Goal: Communication & Community: Connect with others

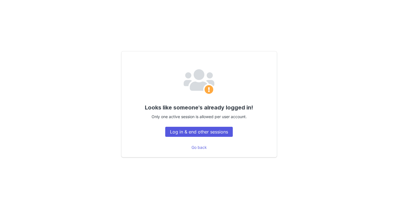
click at [186, 134] on button "Log in & end other sessions" at bounding box center [199, 132] width 68 height 10
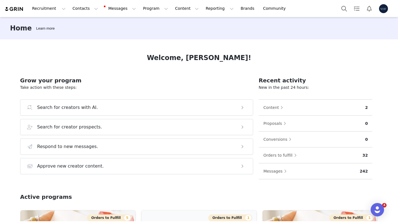
click at [115, 16] on div "Recruitment Recruitment Creator Search Curated Lists Landing Pages Web Extensio…" at bounding box center [199, 8] width 398 height 17
drag, startPoint x: 115, startPoint y: 7, endPoint x: 120, endPoint y: 7, distance: 5.3
click at [115, 7] on button "Messages Messages" at bounding box center [121, 8] width 38 height 13
click at [120, 7] on button "Messages Messages" at bounding box center [121, 8] width 38 height 13
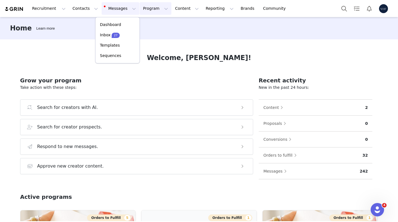
click at [143, 6] on button "Program Program" at bounding box center [156, 8] width 32 height 13
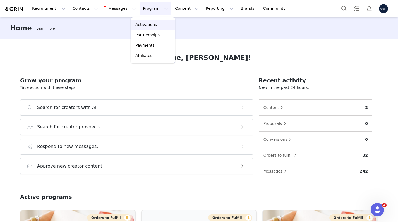
click at [149, 28] on link "Activations" at bounding box center [153, 25] width 44 height 10
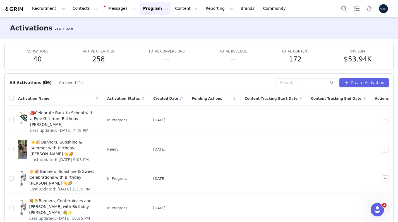
click at [143, 9] on button "Program Program" at bounding box center [156, 8] width 32 height 13
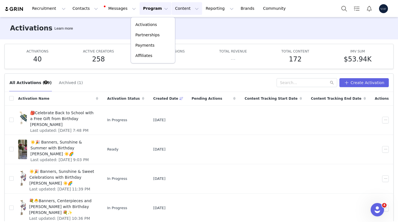
click at [175, 11] on button "Content Content" at bounding box center [187, 8] width 30 height 13
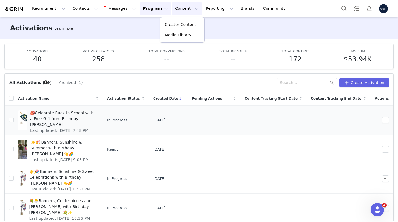
click at [83, 115] on span "🎒Celebrate Back to School with a Free Gift from Birthday Butler" at bounding box center [62, 119] width 65 height 18
click at [384, 122] on button "button" at bounding box center [385, 120] width 7 height 7
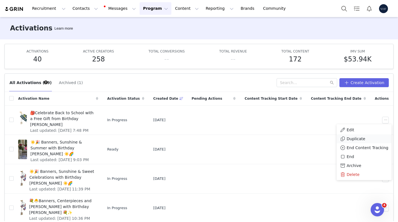
click at [357, 137] on span "Duplicate" at bounding box center [356, 139] width 19 height 6
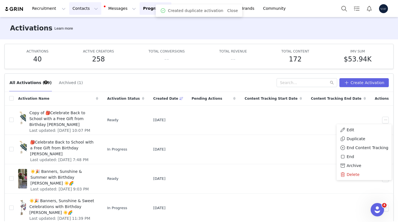
click at [91, 5] on button "Contacts Contacts" at bounding box center [85, 8] width 32 height 13
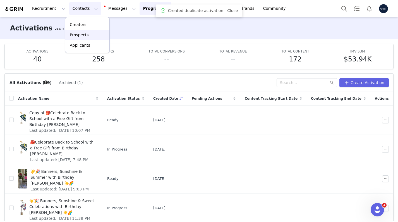
click at [85, 35] on p "Prospects" at bounding box center [79, 35] width 19 height 6
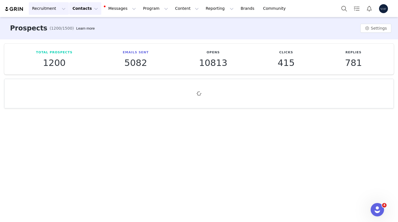
click at [55, 4] on button "Recruitment Recruitment" at bounding box center [49, 8] width 40 height 13
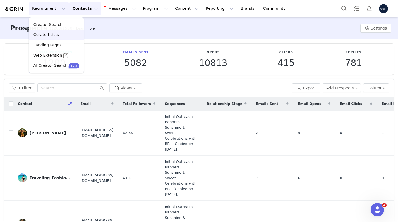
click at [50, 32] on link "Curated Lists" at bounding box center [56, 35] width 55 height 10
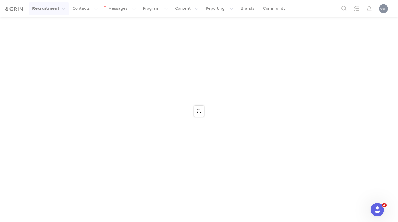
click at [43, 6] on div at bounding box center [199, 111] width 398 height 222
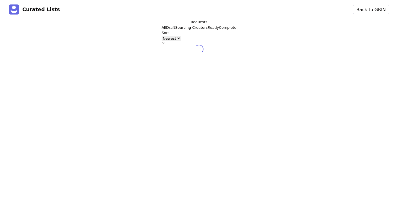
click at [50, 10] on h3 "Curated Lists" at bounding box center [41, 9] width 38 height 6
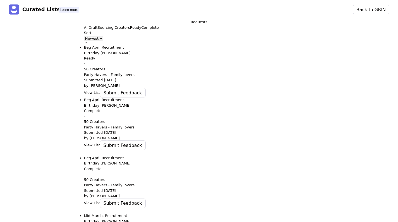
click at [84, 95] on button "View List" at bounding box center [92, 93] width 16 height 6
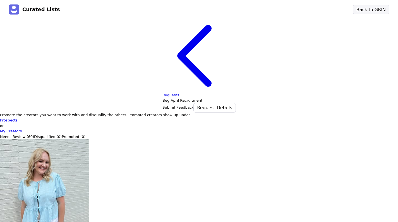
click at [382, 8] on button "Back to GRIN" at bounding box center [371, 9] width 36 height 9
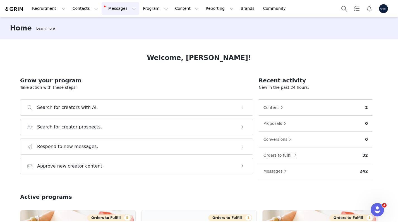
click at [118, 10] on button "Messages Messages" at bounding box center [121, 8] width 38 height 13
click at [108, 33] on p "Inbox" at bounding box center [105, 35] width 11 height 6
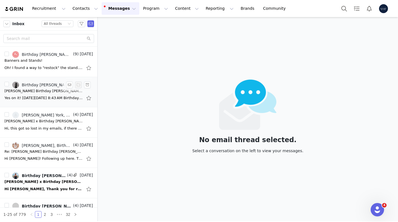
click at [30, 97] on div "Yes on it! On Fri, Sep 5, 2025 at 8:43 AM Birthday Butler <hello@birthdaybutler…" at bounding box center [43, 98] width 78 height 6
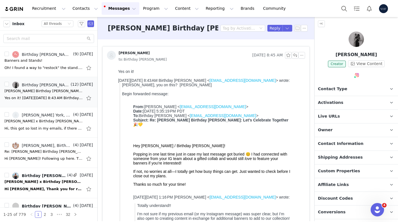
click at [338, 103] on span "Activations" at bounding box center [330, 103] width 25 height 6
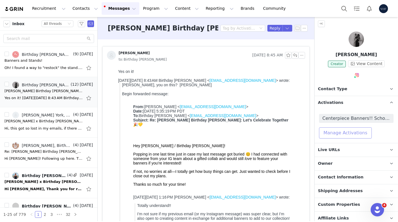
click at [338, 136] on button "Manage Activations" at bounding box center [345, 132] width 53 height 11
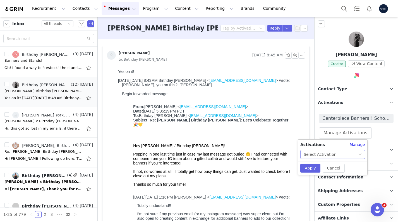
click at [314, 154] on div "Select Activation" at bounding box center [320, 154] width 33 height 8
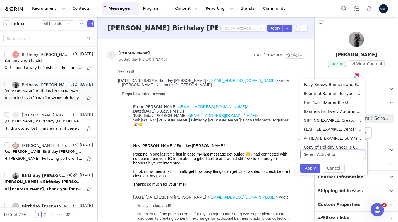
scroll to position [3, 0]
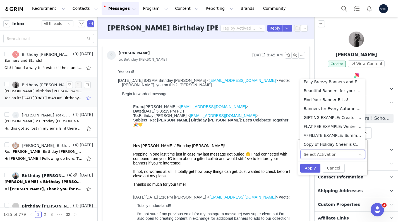
click at [88, 98] on button "button" at bounding box center [89, 97] width 7 height 9
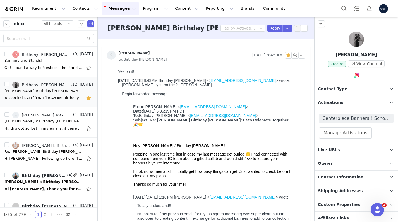
scroll to position [0, 0]
click at [150, 5] on button "Program Program" at bounding box center [156, 8] width 32 height 13
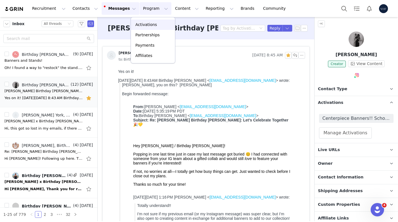
click at [148, 26] on p "Activations" at bounding box center [145, 25] width 21 height 6
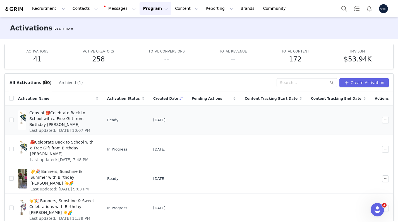
click at [90, 117] on span "Copy of 🎒Celebrate Back to School with a Free Gift from Birthday Butler" at bounding box center [62, 119] width 66 height 18
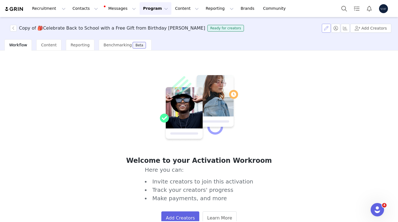
click at [331, 28] on button "button" at bounding box center [326, 28] width 9 height 9
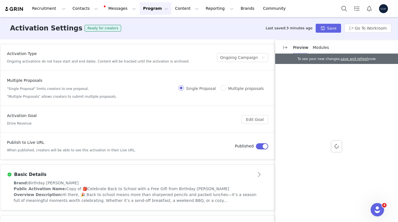
click at [69, 185] on div "Brand: Birthday Butler" at bounding box center [138, 183] width 248 height 6
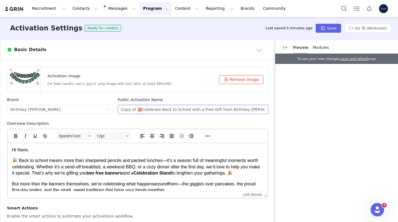
click at [137, 107] on input "Copy of 🎒Celebrate Back to School with a Free Gift from Birthday Butler" at bounding box center [193, 109] width 150 height 9
click at [144, 107] on input "Copy of 🎒Celebrate Back to School with a Free Gift from Birthday Butler" at bounding box center [193, 109] width 150 height 9
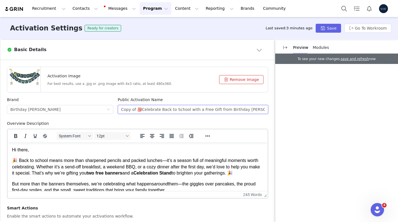
click at [144, 107] on input "Copy of 🎒Celebrate Back to School with a Free Gift from Birthday Butler" at bounding box center [193, 109] width 150 height 9
click at [242, 78] on button "Remove Image" at bounding box center [241, 79] width 44 height 9
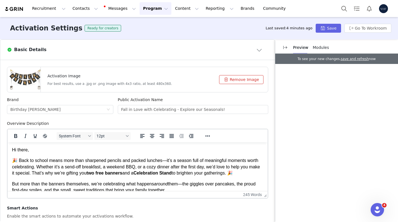
click at [95, 164] on p "🎉 Back to school means more than sharpened pencils and packed lunches—it’s a se…" at bounding box center [137, 166] width 251 height 19
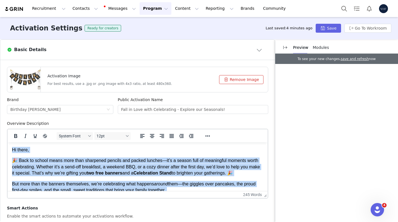
copy body "Hi there, 🎉 Back to school means more than sharpened pencils and packed lunches…"
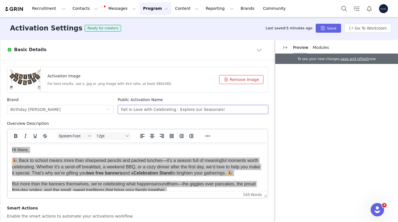
click at [160, 112] on input "Fall in Love with Celebrating - Explore our Seasonals!" at bounding box center [193, 109] width 150 height 9
paste input "Hi there, 🍂 Fall is here—crisp air, golden leaves, and plenty of reasons to gat…"
type input "🍂 Celebrate Fall in Style with Our Seasonal Banners!"
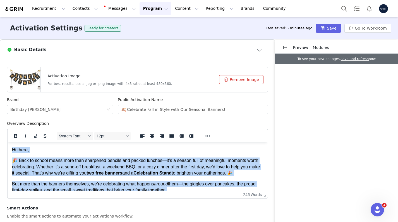
click at [122, 175] on strong "two free banners" at bounding box center [105, 173] width 36 height 5
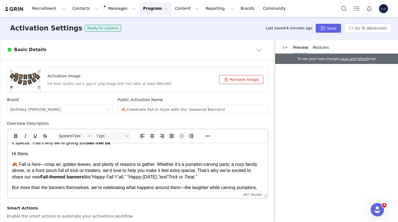
scroll to position [26, 0]
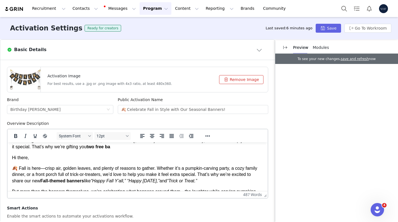
click at [115, 179] on em "“Happy Fall Y’all,” “Happy Halloween,”" at bounding box center [125, 180] width 69 height 5
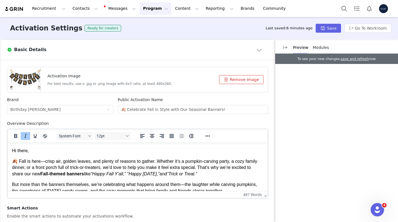
scroll to position [34, 0]
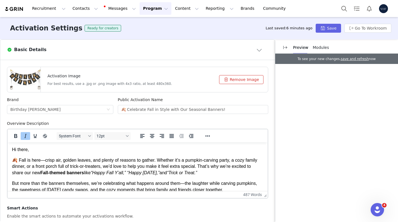
click at [37, 169] on p "🍂 Fall is here—crisp air, golden leaves, and plenty of reasons to gather. Wheth…" at bounding box center [137, 166] width 251 height 19
click at [36, 172] on p "🍂 Fall is here—crisp air, golden leaves, and plenty of reasons to gather. Wheth…" at bounding box center [137, 166] width 251 height 19
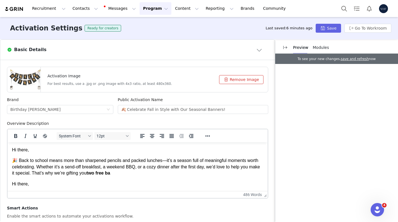
scroll to position [0, 0]
click at [106, 176] on p "🎉 Back to school means more than sharpened pencils and packed lunches—it’s a se…" at bounding box center [137, 166] width 251 height 19
click at [133, 173] on p "🎉 Back to school means more than sharpened pencils and packed lunches—it’s a se…" at bounding box center [137, 166] width 251 height 19
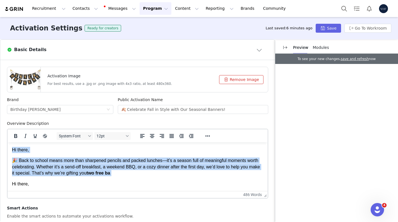
drag, startPoint x: 11, startPoint y: 182, endPoint x: 10, endPoint y: 147, distance: 34.9
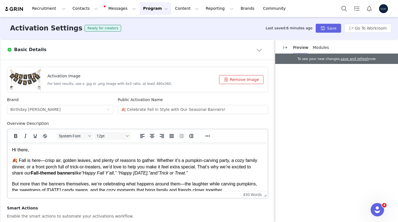
click at [30, 152] on p "Hi there," at bounding box center [137, 150] width 251 height 6
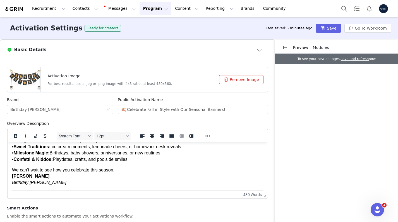
scroll to position [258, 0]
click at [323, 27] on button "Save" at bounding box center [328, 28] width 25 height 9
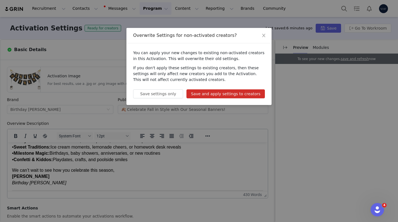
click at [212, 96] on button "Save and apply settings to creators" at bounding box center [225, 93] width 78 height 9
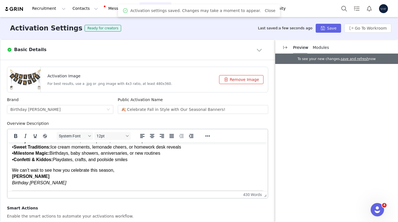
scroll to position [153, 0]
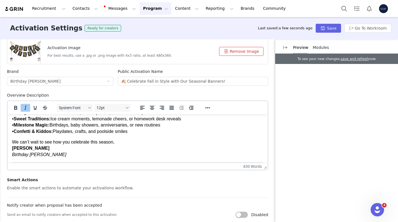
click at [142, 147] on p "We can’t wait to see how you celebrate this season, Mary Birthday Butler" at bounding box center [137, 148] width 251 height 19
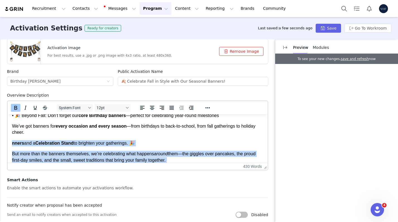
scroll to position [258, 0]
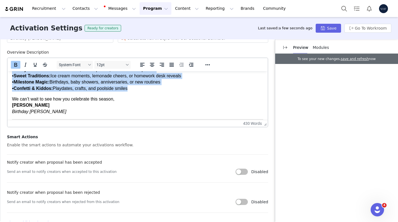
drag, startPoint x: 12, startPoint y: 97, endPoint x: 68, endPoint y: 179, distance: 99.1
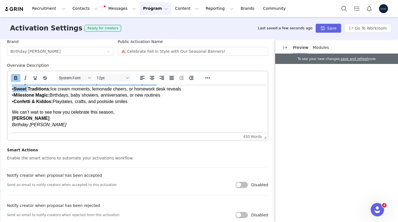
drag, startPoint x: 11, startPoint y: 120, endPoint x: 136, endPoint y: 100, distance: 126.3
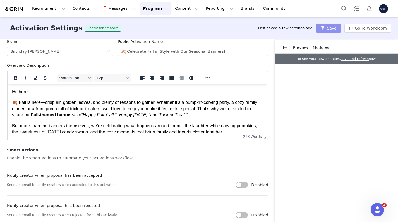
scroll to position [0, 0]
click at [337, 30] on button "Save" at bounding box center [328, 28] width 25 height 9
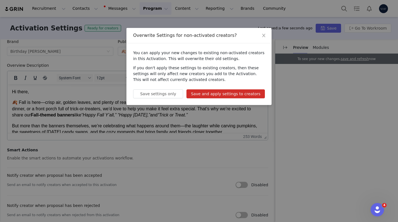
click at [243, 97] on button "Save and apply settings to creators" at bounding box center [225, 93] width 78 height 9
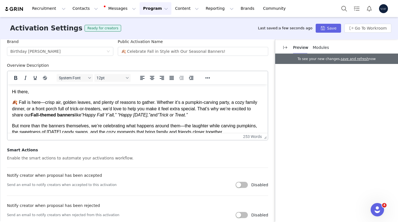
click at [152, 7] on button "Program Program" at bounding box center [156, 8] width 32 height 13
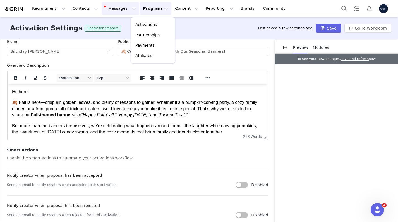
click at [119, 10] on button "Messages Messages" at bounding box center [121, 8] width 38 height 13
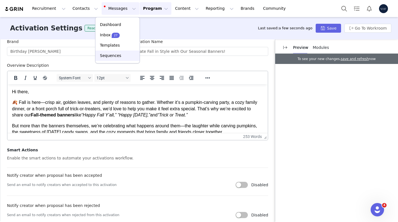
click at [120, 56] on div "Sequences" at bounding box center [117, 56] width 37 height 6
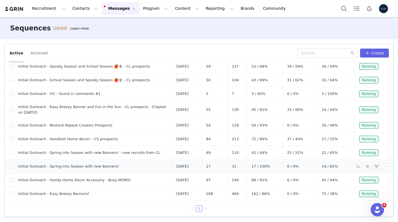
scroll to position [198, 0]
click at [386, 194] on button "button" at bounding box center [385, 193] width 7 height 7
click at [377, 166] on span "Archive" at bounding box center [375, 166] width 15 height 6
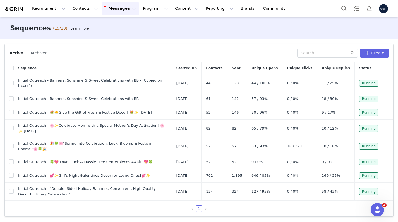
scroll to position [0, 0]
click at [386, 81] on button "button" at bounding box center [385, 83] width 7 height 7
click at [372, 107] on span "Duplicate" at bounding box center [377, 109] width 19 height 6
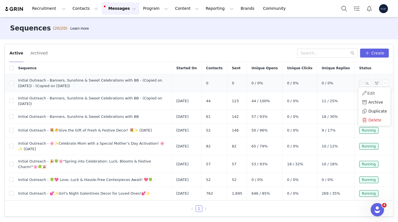
click at [134, 84] on span "Initial Outreach - Banners, Sunshine & Sweet Celebrations with BB - (Copied on …" at bounding box center [92, 83] width 149 height 11
click at [384, 81] on button "button" at bounding box center [385, 83] width 7 height 7
click at [373, 94] on span "Edit" at bounding box center [371, 93] width 8 height 4
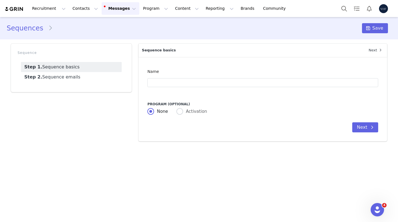
type input "Initial Outreach - Banners, Sunshine & Sweet Celebrations with BB - (Copied on …"
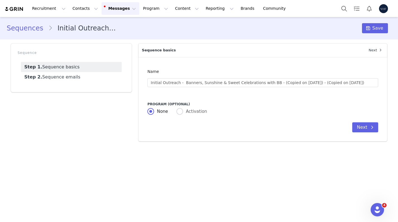
radio input "false"
radio input "true"
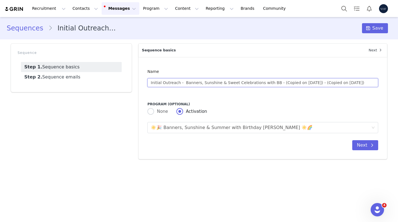
click at [169, 83] on input "Initial Outreach - Banners, Sunshine & Sweet Celebrations with BB - (Copied on …" at bounding box center [262, 82] width 231 height 9
click at [186, 83] on input "Initial Outreach - Banners, Sunshine & Sweet Celebrations with BB - (Copied on …" at bounding box center [262, 82] width 231 height 9
drag, startPoint x: 183, startPoint y: 82, endPoint x: 347, endPoint y: 85, distance: 164.4
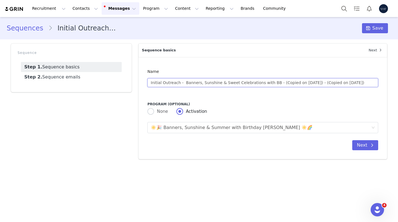
click at [347, 85] on input "Initial Outreach - Banners, Sunshine & Sweet Celebrations with BB - (Copied on …" at bounding box center [262, 82] width 231 height 9
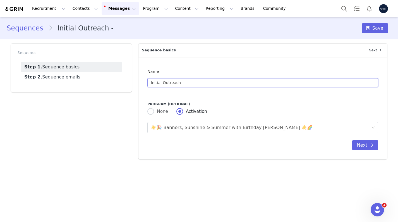
paste input "🍂 Celebrate Fall in Style with Our Seasonal Banners!"
type input "Initial Outreach - 🍂 Celebrate Fall in Style with Our Seasonal Banners!"
click at [196, 128] on div "☀️🎉 Banners, Sunshine & Summer with Birthday [PERSON_NAME] ☀️🌈" at bounding box center [232, 127] width 162 height 11
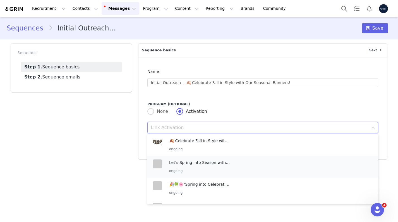
scroll to position [355, 0]
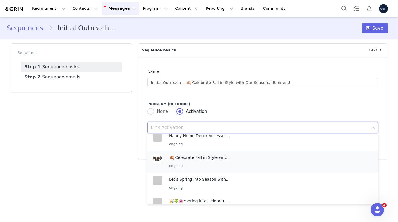
click at [189, 160] on p "🍂 Celebrate Fall in Style with Our Seasonal Banners!" at bounding box center [199, 157] width 61 height 6
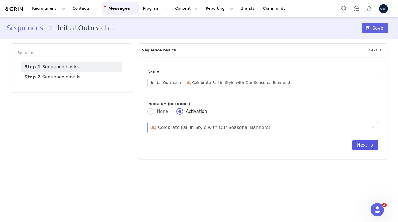
click at [361, 143] on button "Next" at bounding box center [365, 145] width 26 height 10
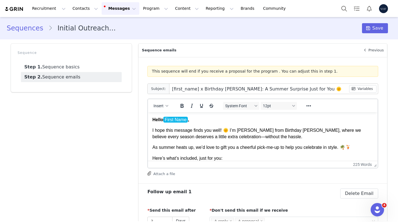
click at [234, 157] on p "Here’s what’s included, just for you:" at bounding box center [262, 158] width 221 height 6
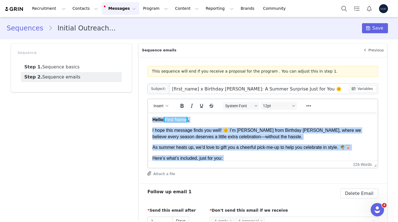
copy body "Hello First Name , I hope this message finds you well! 🌞 I’m Mary from Birthday…"
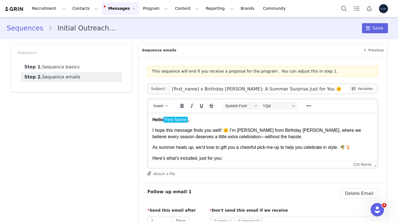
click at [179, 138] on p "I hope this message finds you well! 🌞 I’m Mary from Birthday Butler, where we b…" at bounding box center [262, 133] width 221 height 13
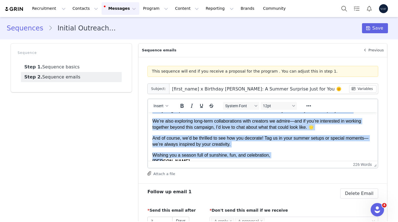
scroll to position [137, 0]
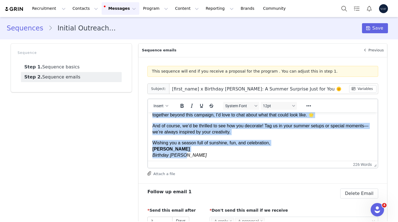
drag, startPoint x: 151, startPoint y: 129, endPoint x: 231, endPoint y: 187, distance: 98.5
click at [231, 163] on html "Hello First Name , I hope this message finds you well! 🌞 I’m Mary from Birthday…" at bounding box center [263, 69] width 230 height 188
paste body "Rich Text Area. Press ALT-0 for help."
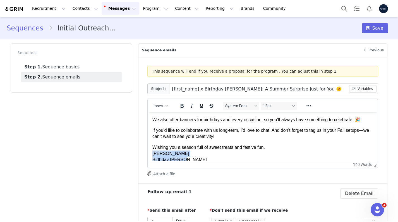
scroll to position [90, 0]
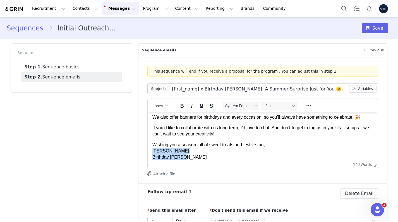
drag, startPoint x: 152, startPoint y: 151, endPoint x: 185, endPoint y: 161, distance: 34.9
click at [185, 161] on html "Hello First Name , I’m Mary from Birthday Butler, where we believe every season…" at bounding box center [263, 93] width 230 height 143
click at [179, 160] on html "Hello First Name , I’m Mary from Birthday Butler, where we believe every season…" at bounding box center [263, 93] width 230 height 143
click at [175, 157] on strong "Birthday [PERSON_NAME]" at bounding box center [180, 157] width 57 height 5
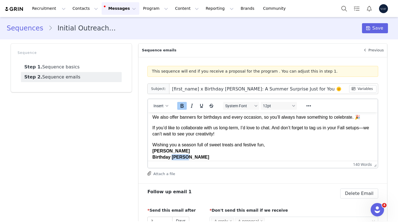
click at [175, 157] on strong "Birthday [PERSON_NAME]" at bounding box center [180, 157] width 57 height 5
click at [194, 154] on p "Wishing you a season full of sweet treats and festive fun, Mary Birthday Butler" at bounding box center [262, 151] width 221 height 19
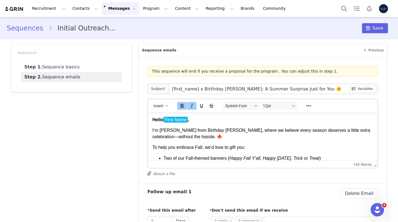
scroll to position [0, 0]
click at [183, 135] on p "I’m [PERSON_NAME] from Birthday [PERSON_NAME], where we believe every season de…" at bounding box center [262, 133] width 221 height 13
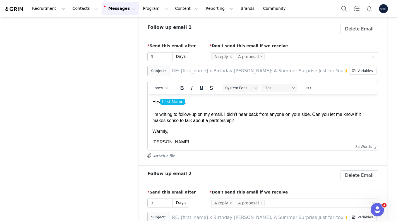
scroll to position [161, 0]
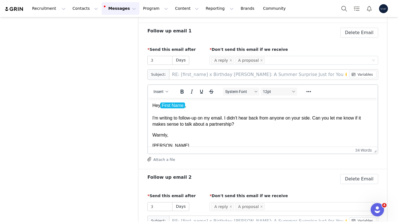
click at [209, 134] on p "Warmly," at bounding box center [262, 135] width 221 height 6
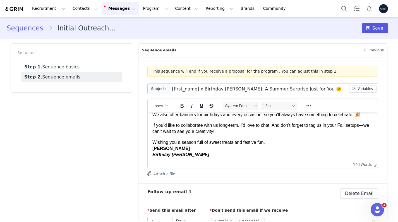
scroll to position [0, 0]
click at [375, 25] on button "Save" at bounding box center [375, 28] width 26 height 10
click at [118, 9] on button "Messages Messages" at bounding box center [121, 8] width 38 height 13
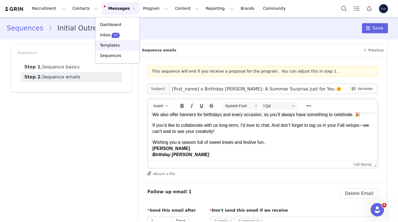
click at [118, 48] on p "Templates" at bounding box center [110, 45] width 20 height 6
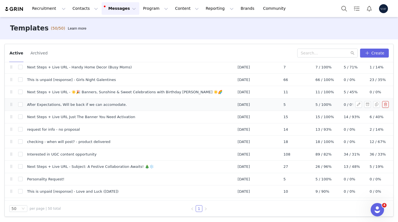
scroll to position [62, 0]
click at [376, 92] on button "button" at bounding box center [376, 92] width 7 height 7
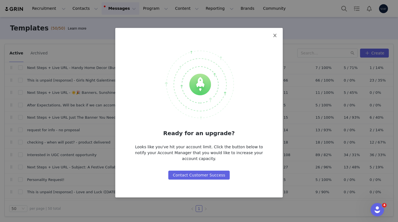
click at [275, 33] on span "Close" at bounding box center [275, 36] width 16 height 16
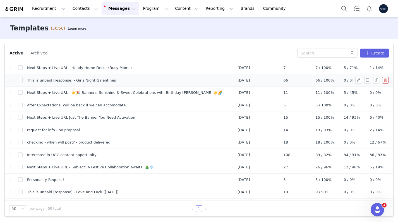
click at [386, 81] on button "button" at bounding box center [385, 80] width 7 height 7
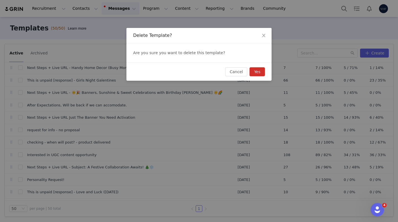
click at [258, 71] on button "Yes" at bounding box center [257, 71] width 15 height 9
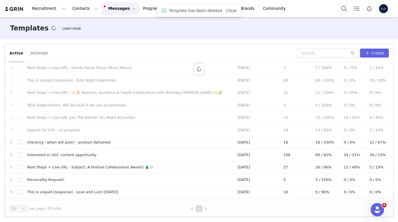
scroll to position [0, 0]
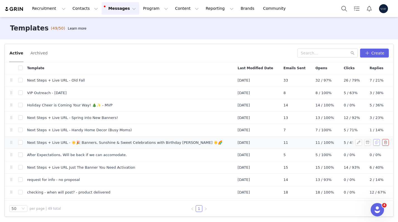
click at [375, 141] on button "button" at bounding box center [376, 142] width 7 height 7
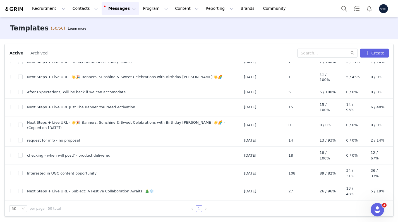
scroll to position [84, 0]
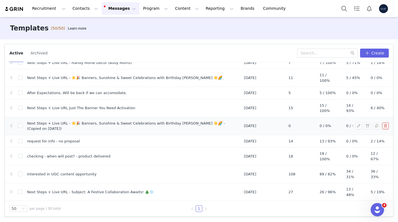
click at [128, 126] on span "Next Steps + Live URL - ☀️🎉 Banners, Sunshine & Sweet Celebrations with Birthda…" at bounding box center [131, 126] width 208 height 11
click at [359, 124] on button "button" at bounding box center [358, 126] width 7 height 7
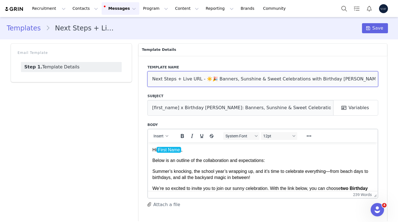
drag, startPoint x: 201, startPoint y: 77, endPoint x: 373, endPoint y: 90, distance: 172.1
click at [373, 90] on div "Template name Next Steps + Live URL - ☀️🎉 Banners, Sunshine & Sweet Celebration…" at bounding box center [262, 140] width 249 height 168
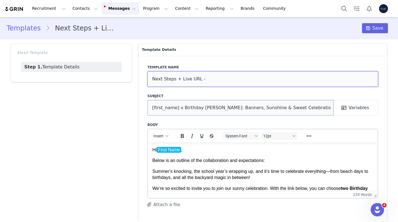
type input "Next Steps + Live URL -"
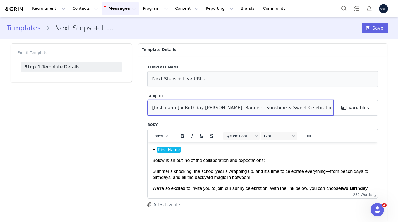
click at [252, 105] on input "[first_name] x Birthday Butler: Banners, Sunshine & Sweet Celebrations with Bir…" at bounding box center [240, 108] width 186 height 16
drag, startPoint x: 214, startPoint y: 108, endPoint x: 369, endPoint y: 112, distance: 155.2
click at [369, 112] on div "[first_name] x Birthday Butler: Banners, Sunshine & Sweet Celebrations with Bir…" at bounding box center [262, 108] width 231 height 16
type input "[first_name] x Birthday Butler:"
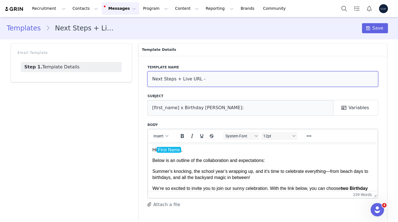
click at [249, 76] on input "Next Steps + Live URL -" at bounding box center [262, 79] width 231 height 16
click at [239, 79] on input "Next Steps + Live URL -" at bounding box center [262, 79] width 231 height 16
paste input "I’m Mary from Birthday Butler, where we believe every season deserves a little …"
click at [211, 78] on input "Next Steps + Live URL -" at bounding box center [262, 79] width 231 height 16
paste input "🍂 Festive Fall Banners — Our Gift to You"
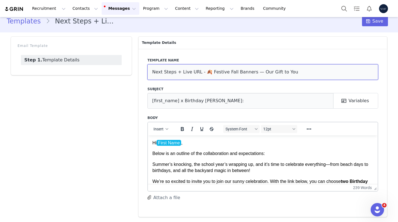
scroll to position [7, 0]
type input "Next Steps + Live URL - 🍂 Festive Fall Banners — Our Gift to You"
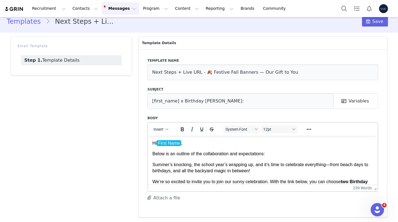
click at [225, 151] on p "Below is an outline of the collaboration and expectations:" at bounding box center [262, 153] width 221 height 6
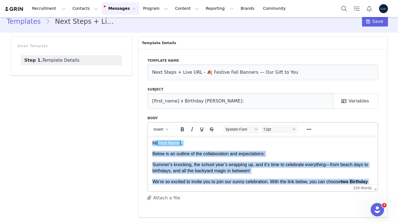
copy body "Hi First Name , Below is an outline of the collaboration and expectations: Summ…"
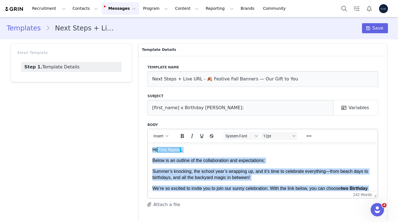
scroll to position [0, 0]
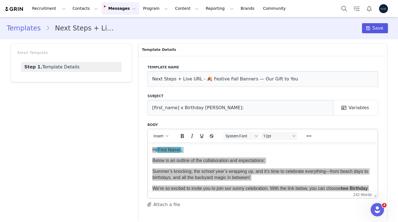
click at [371, 29] on span at bounding box center [368, 28] width 7 height 7
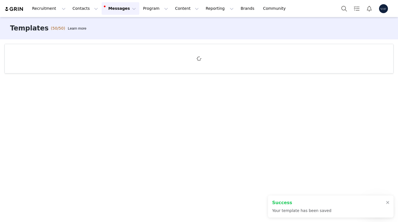
click at [121, 8] on button "Messages Messages" at bounding box center [121, 8] width 38 height 13
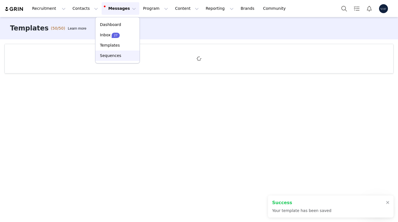
click at [114, 54] on p "Sequences" at bounding box center [110, 56] width 21 height 6
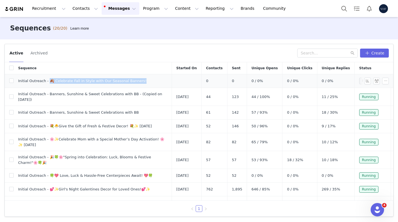
drag, startPoint x: 138, startPoint y: 81, endPoint x: 49, endPoint y: 81, distance: 89.3
click at [49, 81] on span "Initial Outreach - 🍂 Celebrate Fall in Style with Our Seasonal Banners!" at bounding box center [82, 81] width 128 height 6
copy span "🍂 Celebrate Fall in Style with Our Seasonal Banners!"
click at [109, 8] on button "Messages Messages" at bounding box center [121, 8] width 38 height 13
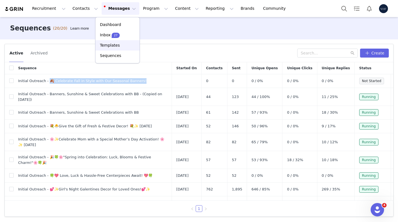
click at [118, 49] on link "Templates" at bounding box center [117, 45] width 44 height 10
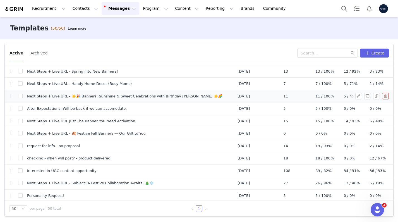
scroll to position [50, 0]
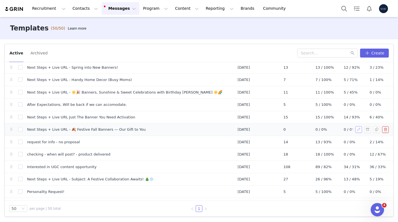
click at [360, 129] on button "button" at bounding box center [358, 129] width 7 height 7
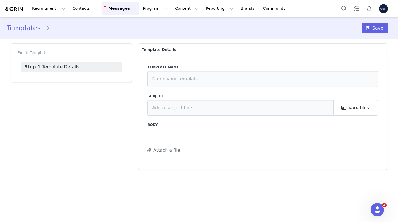
type input "Next Steps + Live URL - 🍂 Festive Fall Banners — Our Gift to You"
type input "[first_name] x Birthday Butler:"
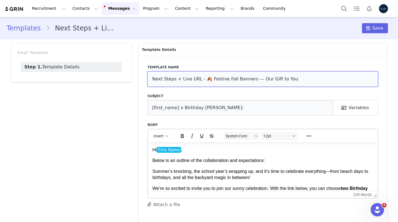
drag, startPoint x: 204, startPoint y: 78, endPoint x: 306, endPoint y: 80, distance: 102.7
click at [306, 80] on input "Next Steps + Live URL - 🍂 Festive Fall Banners — Our Gift to You" at bounding box center [262, 79] width 231 height 16
paste input "Celebrate Fall in Style with Our Seasonal Banners!"
type input "Next Steps + Live URL - 🍂 Celebrate Fall in Style with Our Seasonal Banners!"
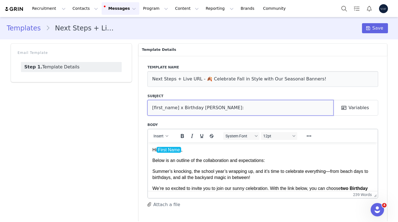
click at [245, 110] on input "[first_name] x Birthday Butler:" at bounding box center [240, 108] width 186 height 16
click at [230, 106] on input "[first_name] x Birthday Butler:" at bounding box center [240, 108] width 186 height 16
paste input "🍂 Celebrate Fall in Style with Our Seasonal Banners!"
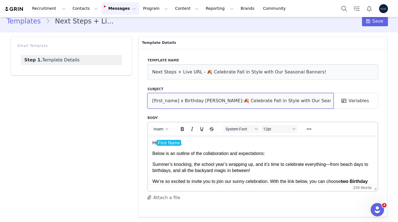
scroll to position [7, 0]
click at [220, 100] on input "[first_name] x Birthday Butler:🍂 Celebrate Fall in Style with Our Seasonal Bann…" at bounding box center [240, 101] width 186 height 16
click at [212, 100] on input "[first_name] x Birthday Butler:🍂 Celebrate Fall in Style with Our Seasonal Bann…" at bounding box center [240, 101] width 186 height 16
click at [221, 100] on input "[first_name] x Birthday Butler: 🍂 Celebrate Fall in Style with Our Seasonal Ban…" at bounding box center [240, 101] width 186 height 16
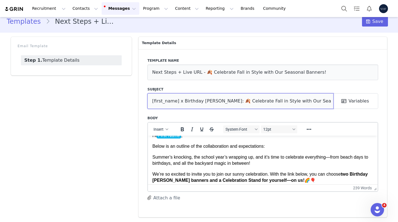
type input "[first_name] x Birthday Butler: 🍂 Celebrate Fall in Style with Our Seasonal Ban…"
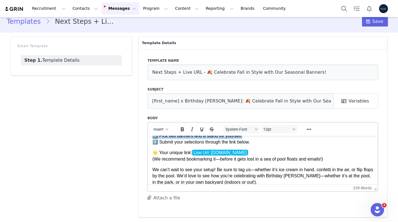
scroll to position [85, 0]
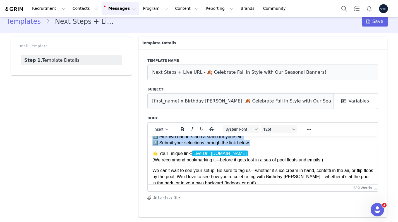
drag, startPoint x: 152, startPoint y: 144, endPoint x: 256, endPoint y: 143, distance: 103.5
click at [256, 143] on body "Hi First Name , Below is an outline of the collaboration and expectations: Summ…" at bounding box center [262, 144] width 221 height 178
paste body "Rich Text Area. Press ALT-0 for help."
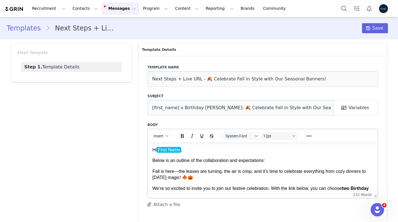
scroll to position [0, 0]
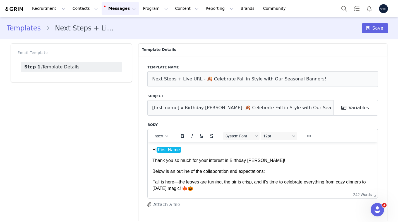
click at [181, 170] on p "Below is an outline of the collaboration and expectations:" at bounding box center [262, 171] width 221 height 6
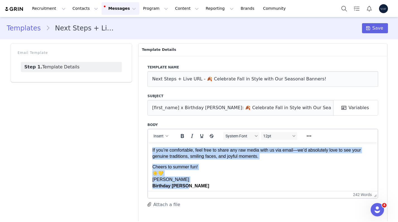
scroll to position [7, 0]
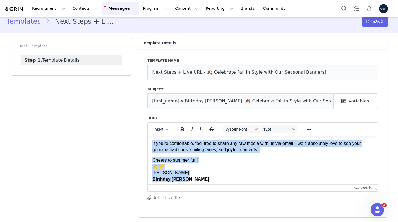
drag, startPoint x: 152, startPoint y: 158, endPoint x: 204, endPoint y: 217, distance: 77.7
click at [204, 186] on html "Hi First Name , Thank you so much for your interest in Birthday Butler! Below i…" at bounding box center [263, 90] width 230 height 193
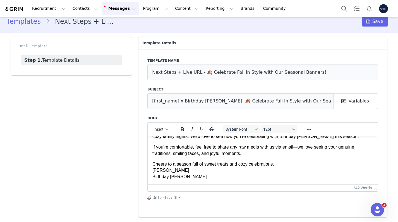
scroll to position [124, 0]
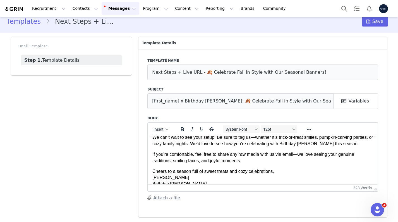
click at [168, 181] on p "Cheers to a season full of sweet treats and cozy celebrations, Mary Birthday Bu…" at bounding box center [262, 177] width 221 height 19
click at [158, 175] on p "Cheers to a season full of sweet treats and cozy celebrations, Mary Birthday Bu…" at bounding box center [262, 177] width 221 height 19
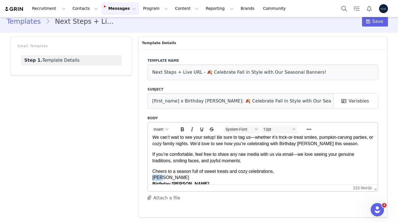
click at [158, 175] on p "Cheers to a season full of sweet treats and cozy celebrations, Mary Birthday Bu…" at bounding box center [262, 177] width 221 height 19
click at [167, 182] on strong "Birthday [PERSON_NAME]" at bounding box center [180, 183] width 57 height 5
click at [192, 180] on p "Cheers to a season full of sweet treats and cozy celebrations, Mary Birthday Bu…" at bounding box center [262, 177] width 221 height 19
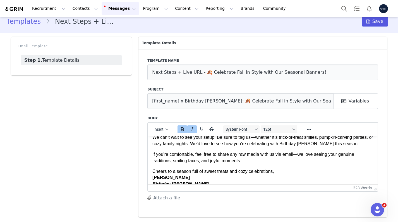
click at [375, 25] on button "Save" at bounding box center [375, 21] width 26 height 10
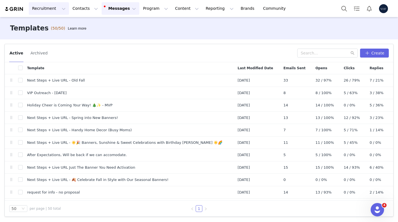
click at [43, 3] on button "Recruitment Recruitment" at bounding box center [49, 8] width 40 height 13
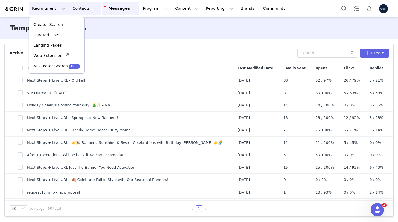
click at [75, 10] on button "Contacts Contacts" at bounding box center [85, 8] width 32 height 13
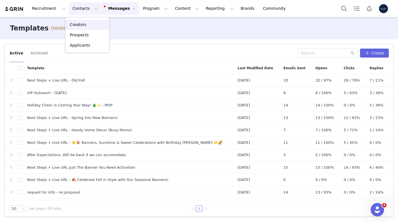
click at [81, 23] on p "Creators" at bounding box center [78, 25] width 17 height 6
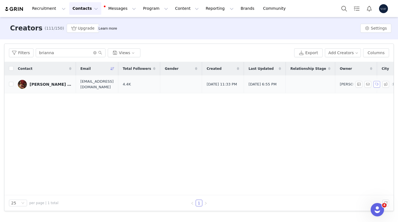
click at [378, 85] on button "button" at bounding box center [376, 84] width 7 height 7
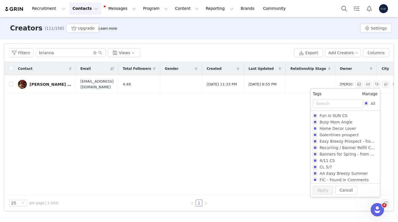
click at [372, 95] on link "Manage" at bounding box center [370, 94] width 16 height 6
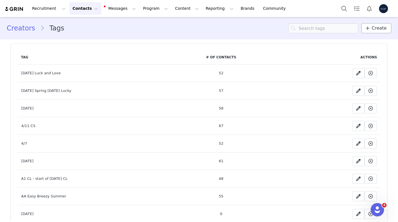
click at [375, 30] on span "Create" at bounding box center [379, 28] width 15 height 7
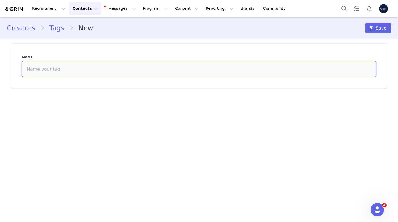
click at [224, 72] on input at bounding box center [199, 69] width 354 height 16
type input "[DATE]"
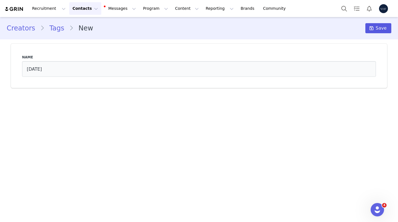
click at [383, 30] on span "Save" at bounding box center [381, 28] width 11 height 7
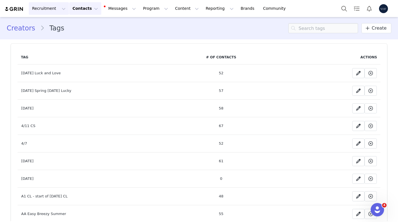
click at [44, 6] on button "Recruitment Recruitment" at bounding box center [49, 8] width 40 height 13
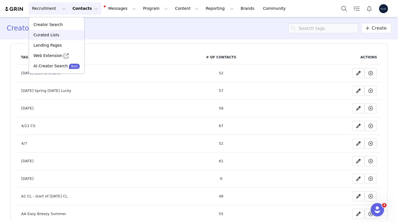
click at [54, 37] on p "Curated Lists" at bounding box center [46, 35] width 26 height 6
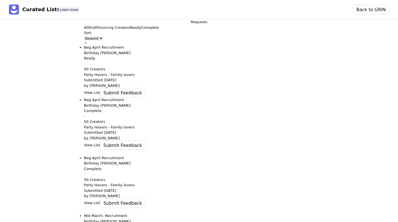
click at [84, 95] on button "View List" at bounding box center [92, 93] width 16 height 6
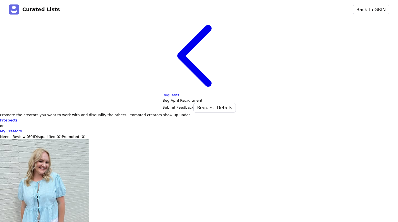
scroll to position [25, 0]
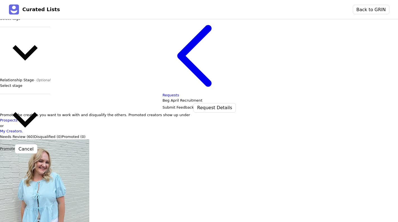
click at [39, 27] on div at bounding box center [25, 24] width 50 height 6
type input "9/"
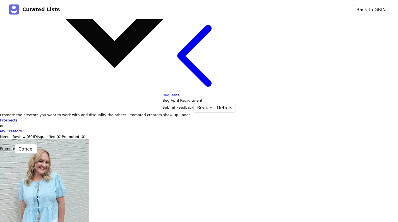
click at [15, 146] on button "Promote" at bounding box center [7, 149] width 15 height 6
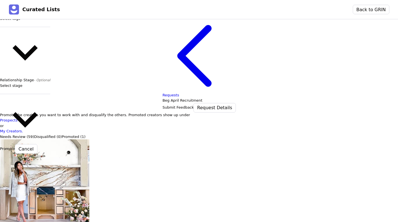
click at [37, 27] on div at bounding box center [25, 24] width 50 height 6
type input "9/"
click at [15, 147] on button "Promote" at bounding box center [7, 149] width 15 height 6
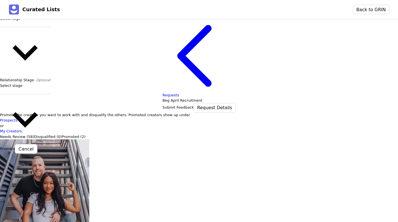
click at [25, 21] on div "Select tags" at bounding box center [25, 19] width 50 height 6
type input "9/"
click at [15, 147] on button "Promote" at bounding box center [7, 149] width 15 height 6
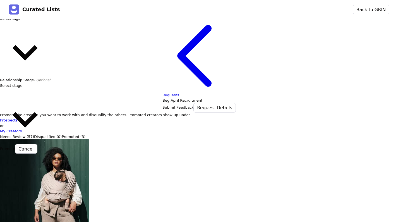
click at [27, 27] on div at bounding box center [25, 24] width 50 height 6
type input "9/"
click at [15, 147] on button "Promote" at bounding box center [7, 149] width 15 height 6
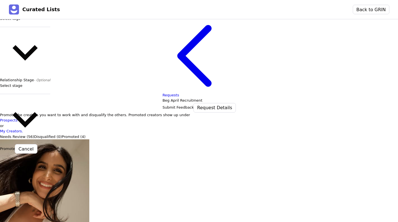
click at [28, 21] on div "Select tags" at bounding box center [25, 19] width 50 height 6
type input "9/"
click at [15, 146] on button "Promote" at bounding box center [7, 149] width 15 height 6
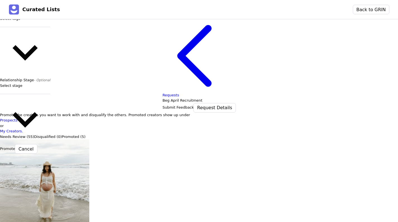
click at [26, 21] on div "Select tags" at bounding box center [25, 19] width 50 height 6
type input "9/"
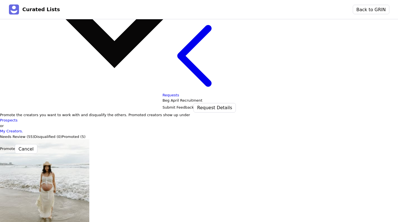
click at [15, 146] on button "Promote" at bounding box center [7, 149] width 15 height 6
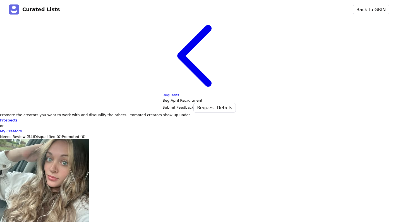
type input "9/"
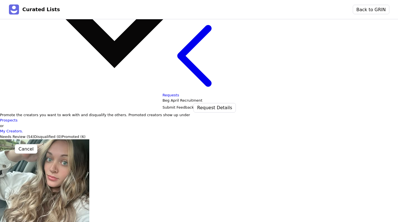
click at [15, 146] on button "Promote" at bounding box center [7, 149] width 15 height 6
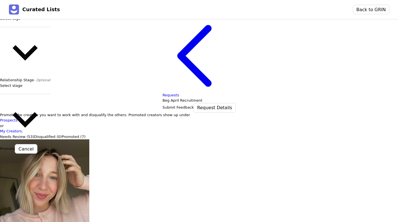
click at [28, 27] on div at bounding box center [25, 24] width 50 height 6
type input "9/"
click at [15, 146] on button "Promote" at bounding box center [7, 149] width 15 height 6
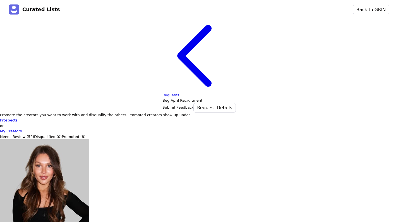
type input "9/"
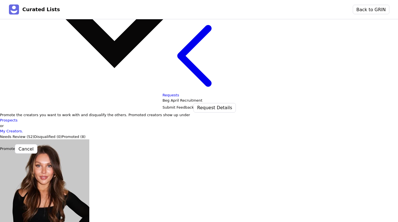
click at [15, 146] on button "Promote" at bounding box center [7, 149] width 15 height 6
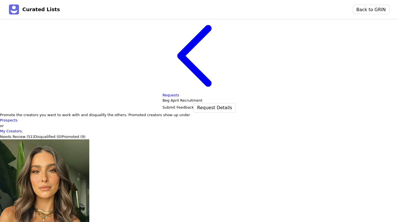
type input "9/"
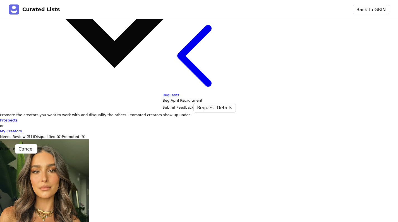
click at [15, 146] on button "Promote" at bounding box center [7, 149] width 15 height 6
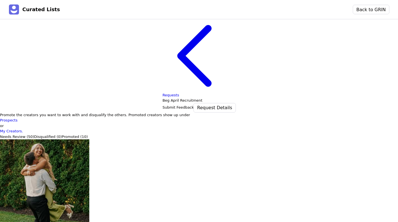
type input "9/"
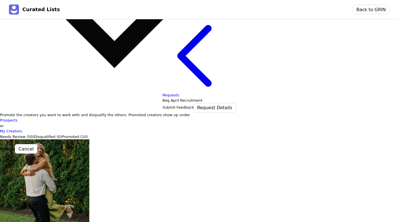
click at [15, 147] on button "Promote" at bounding box center [7, 149] width 15 height 6
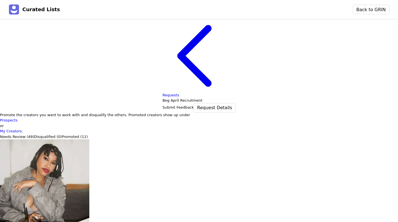
type input "/"
type input "9/"
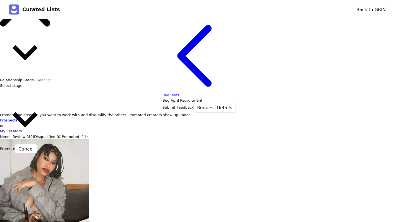
click at [15, 146] on button "Promote" at bounding box center [7, 149] width 15 height 6
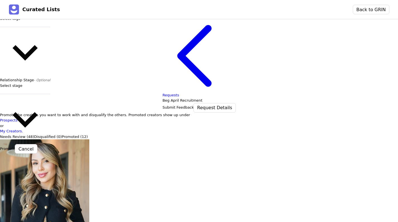
click at [23, 21] on div "Select tags" at bounding box center [25, 19] width 50 height 6
type input "9/"
click at [15, 146] on button "Promote" at bounding box center [7, 149] width 15 height 6
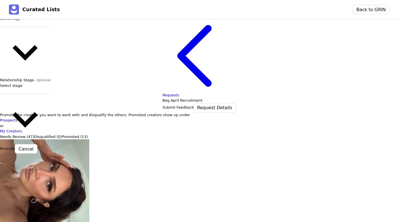
click at [27, 27] on div at bounding box center [25, 24] width 50 height 6
type input "9/"
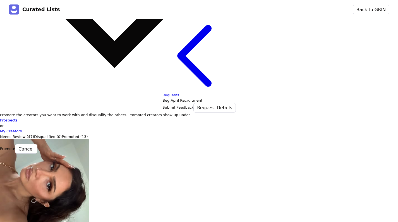
click at [15, 148] on button "Promote" at bounding box center [7, 149] width 15 height 6
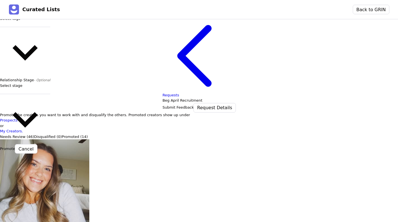
click at [30, 27] on div at bounding box center [25, 24] width 50 height 6
type input "9/"
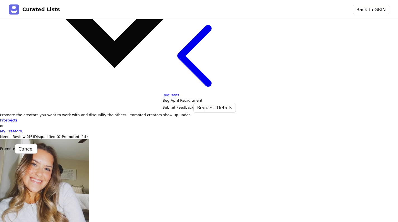
click at [15, 146] on button "Promote" at bounding box center [7, 149] width 15 height 6
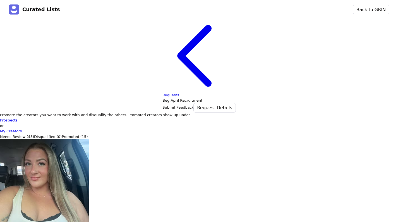
type input "9/"
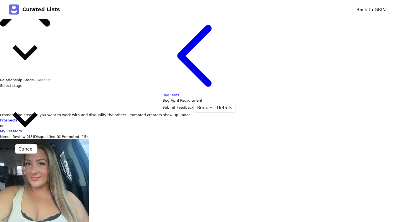
click at [15, 147] on button "Promote" at bounding box center [7, 149] width 15 height 6
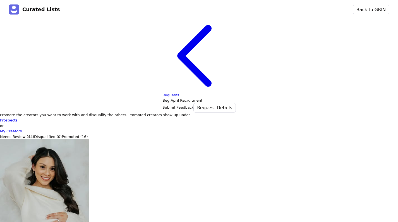
type input "9/"
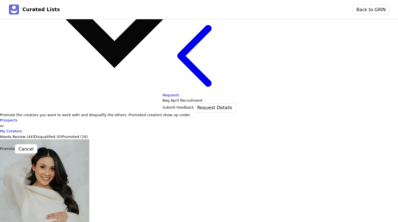
click at [15, 147] on button "Promote" at bounding box center [7, 149] width 15 height 6
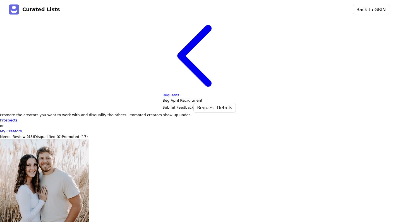
type input "9/"
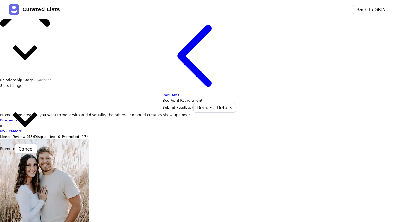
click at [15, 148] on button "Promote" at bounding box center [7, 149] width 15 height 6
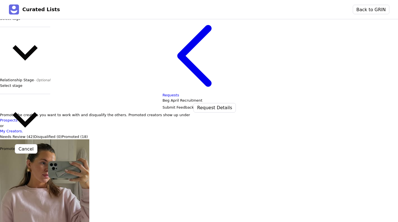
click at [28, 82] on label "Relationship Stage - Optional" at bounding box center [25, 80] width 50 height 4
click at [28, 94] on input "Relationship Stage - Optional" at bounding box center [23, 91] width 47 height 6
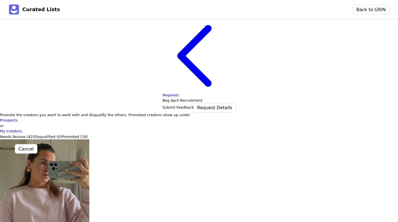
type input "9/"
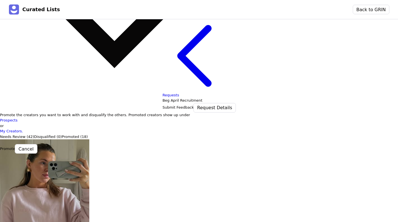
click at [15, 146] on button "Promote" at bounding box center [7, 149] width 15 height 6
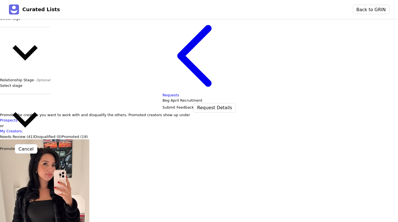
click at [30, 27] on div at bounding box center [25, 24] width 50 height 6
type input "9/"
click at [15, 146] on button "Promote" at bounding box center [7, 149] width 15 height 6
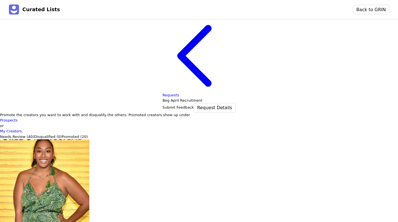
type input "9/"
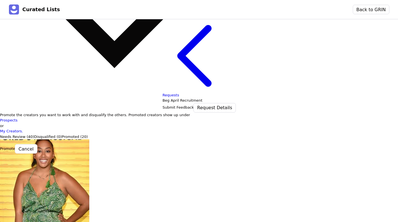
click at [15, 146] on button "Promote" at bounding box center [7, 149] width 15 height 6
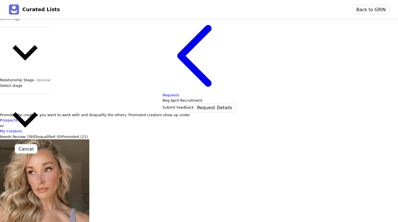
click at [36, 27] on div at bounding box center [25, 24] width 50 height 6
type input "9/"
click at [15, 146] on button "Promote" at bounding box center [7, 149] width 15 height 6
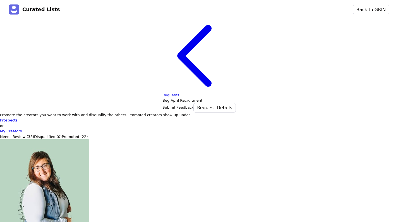
type input "9/"
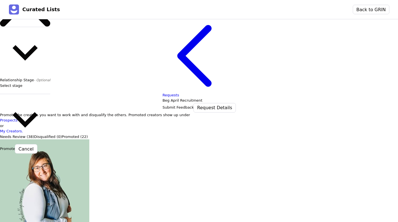
click at [15, 147] on button "Promote" at bounding box center [7, 149] width 15 height 6
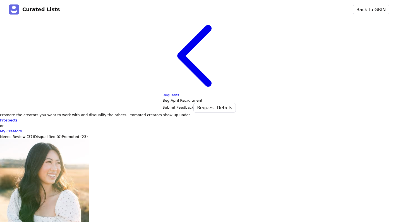
type input "9/"
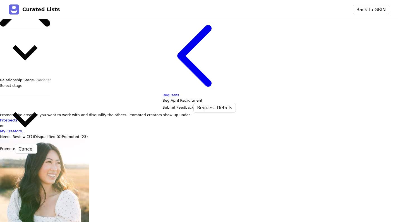
click at [15, 146] on button "Promote" at bounding box center [7, 149] width 15 height 6
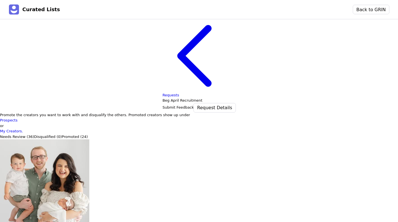
type input "9/"
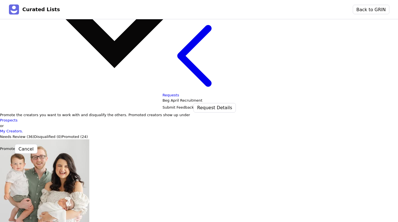
click at [15, 149] on button "Promote" at bounding box center [7, 149] width 15 height 6
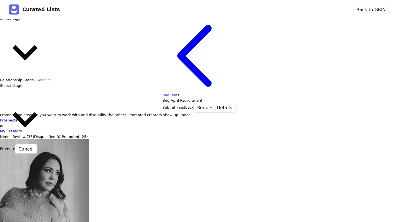
click at [30, 27] on div at bounding box center [25, 24] width 50 height 6
type input "9/"
click at [15, 146] on button "Promote" at bounding box center [7, 149] width 15 height 6
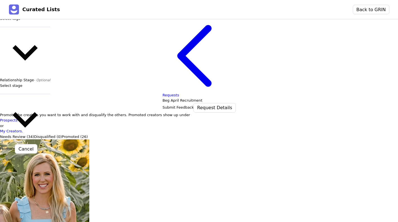
click at [28, 21] on div "Select tags" at bounding box center [25, 19] width 50 height 6
type input "9/"
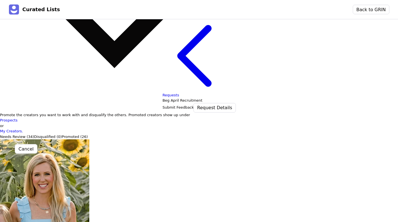
click at [15, 148] on button "Promote" at bounding box center [7, 149] width 15 height 6
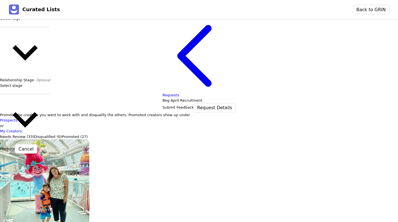
click at [34, 27] on div at bounding box center [25, 24] width 50 height 6
type input "9/"
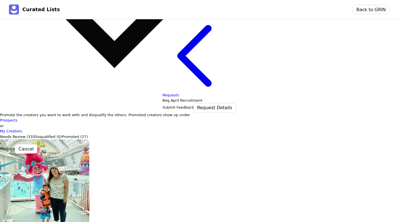
click at [15, 146] on button "Promote" at bounding box center [7, 149] width 15 height 6
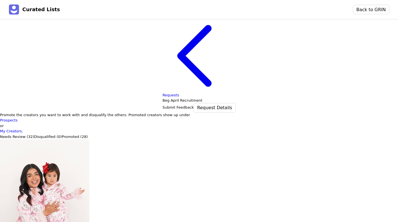
type input "9/"
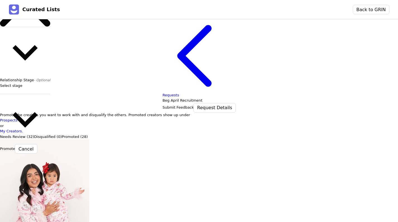
click at [15, 146] on button "Promote" at bounding box center [7, 149] width 15 height 6
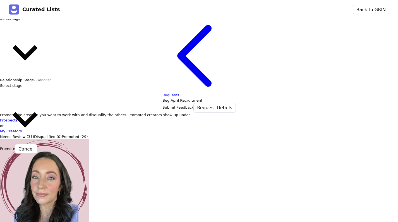
click at [40, 27] on div at bounding box center [25, 24] width 50 height 6
type input "9/"
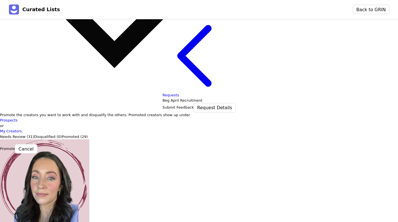
click at [15, 146] on button "Promote" at bounding box center [7, 149] width 15 height 6
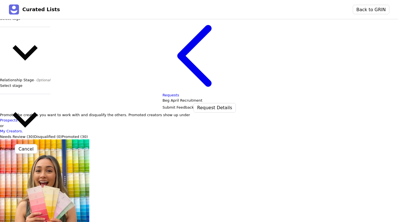
click at [28, 27] on div at bounding box center [25, 24] width 50 height 6
type input "9/"
click at [15, 146] on button "Promote" at bounding box center [7, 149] width 15 height 6
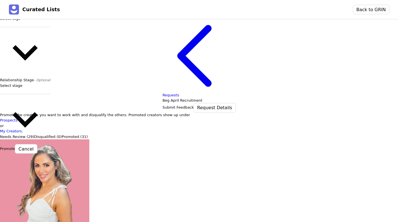
click at [31, 27] on div "Select tags" at bounding box center [25, 21] width 50 height 11
type input "9/"
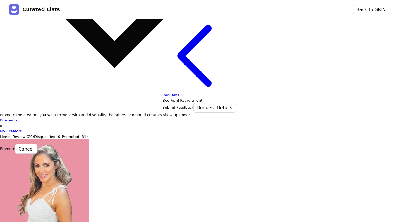
click at [15, 146] on button "Promote" at bounding box center [7, 149] width 15 height 6
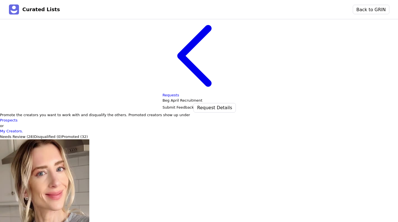
type input "9/"
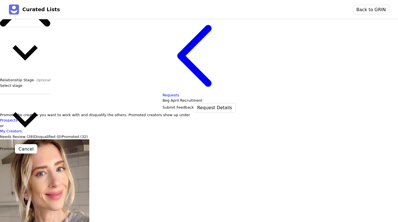
click at [15, 146] on button "Promote" at bounding box center [7, 149] width 15 height 6
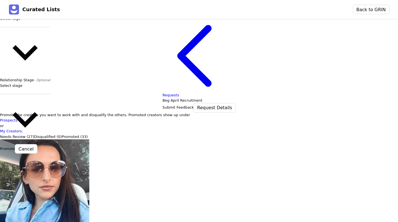
click at [29, 21] on div "Select tags" at bounding box center [25, 19] width 50 height 6
type input "9/"
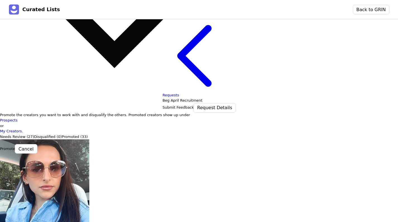
click at [15, 148] on button "Promote" at bounding box center [7, 149] width 15 height 6
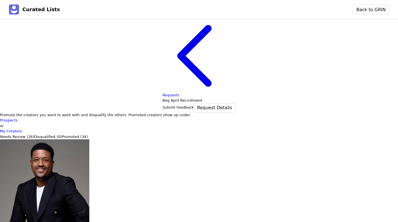
type input "9/"
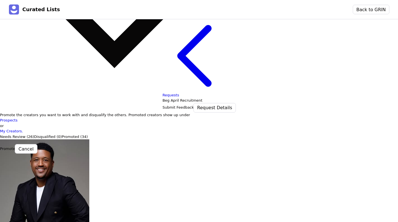
click at [15, 146] on button "Promote" at bounding box center [7, 149] width 15 height 6
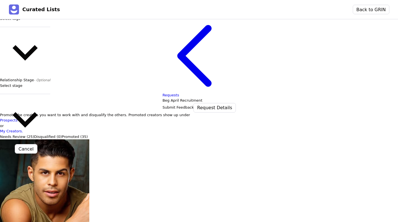
click at [33, 82] on label "Relationship Stage - Optional" at bounding box center [25, 80] width 50 height 4
click at [33, 94] on input "Relationship Stage - Optional" at bounding box center [23, 91] width 47 height 6
type input "9/"
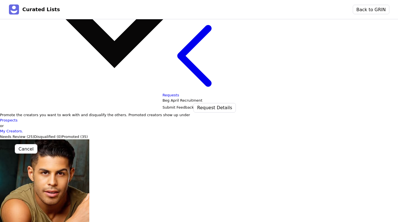
click at [15, 146] on button "Promote" at bounding box center [7, 149] width 15 height 6
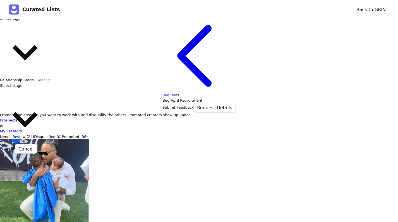
click at [35, 27] on div at bounding box center [25, 24] width 50 height 6
type input "9/"
click at [15, 146] on button "Promote" at bounding box center [7, 149] width 15 height 6
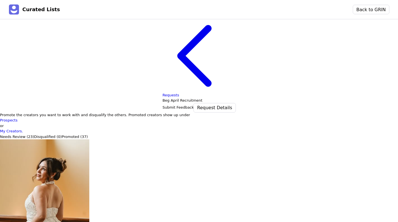
type input "/"
type input "9/"
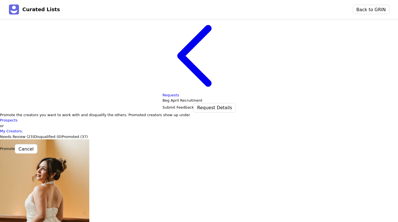
type input "9/"
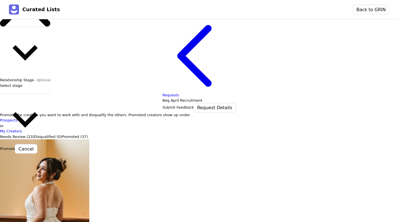
click at [15, 146] on button "Promote" at bounding box center [7, 149] width 15 height 6
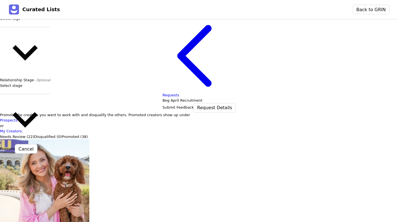
click at [30, 27] on div at bounding box center [25, 24] width 50 height 6
type input "9/"
click at [15, 146] on button "Promote" at bounding box center [7, 149] width 15 height 6
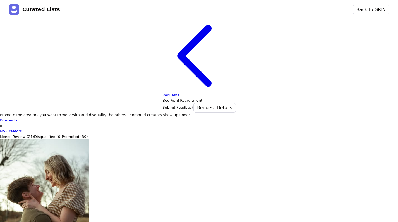
type input "9/"
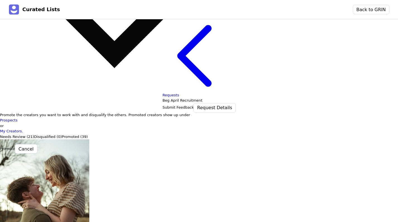
click at [15, 146] on button "Promote" at bounding box center [7, 149] width 15 height 6
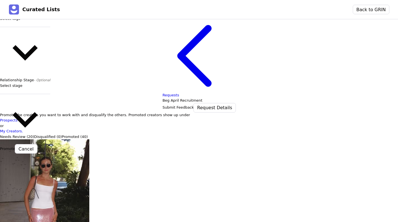
click at [48, 27] on div at bounding box center [25, 24] width 50 height 6
type input "9/"
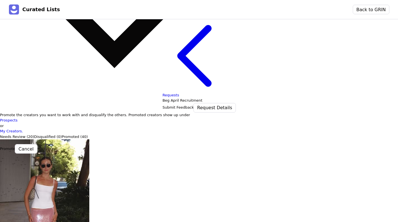
click at [15, 147] on button "Promote" at bounding box center [7, 149] width 15 height 6
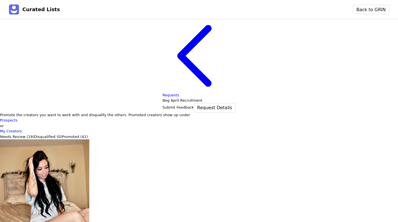
type input "9/"
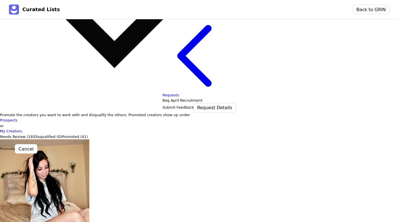
click at [15, 146] on button "Promote" at bounding box center [7, 149] width 15 height 6
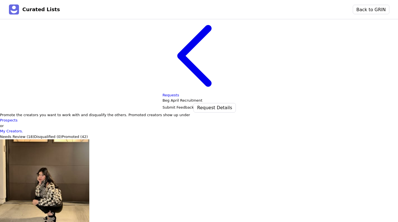
type input "9/"
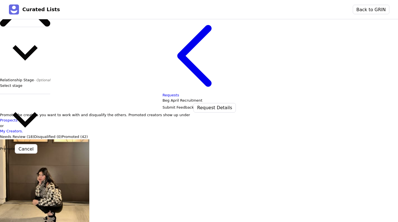
click at [15, 149] on button "Promote" at bounding box center [7, 149] width 15 height 6
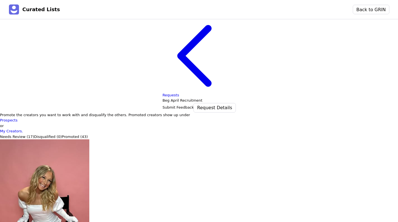
type input "9/"
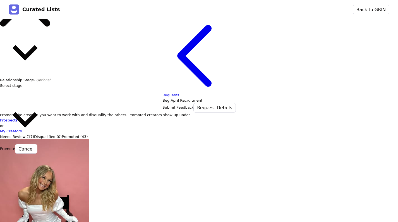
click at [15, 146] on button "Promote" at bounding box center [7, 149] width 15 height 6
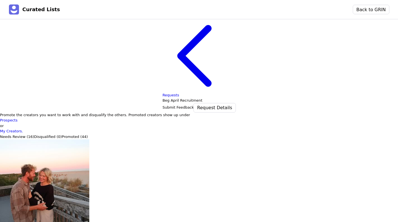
type input "9/"
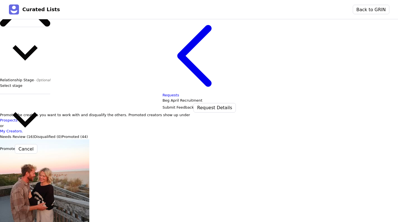
click at [15, 146] on button "Promote" at bounding box center [7, 149] width 15 height 6
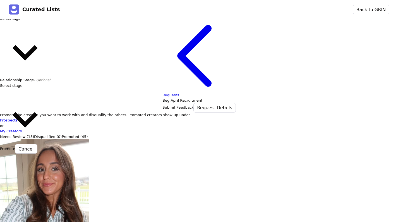
click at [35, 27] on div at bounding box center [25, 24] width 50 height 6
type input "9/"
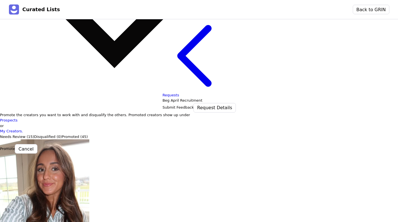
click at [15, 146] on button "Promote" at bounding box center [7, 149] width 15 height 6
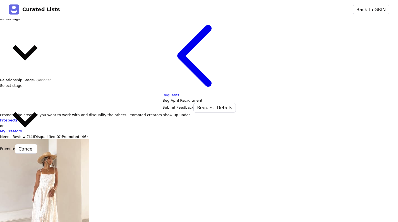
click at [37, 117] on div "Contact Type - Optional Prospect Creator Owner - Optional Select owner Tags - O…" at bounding box center [25, 35] width 50 height 217
type input "9/"
click at [15, 147] on button "Promote" at bounding box center [7, 149] width 15 height 6
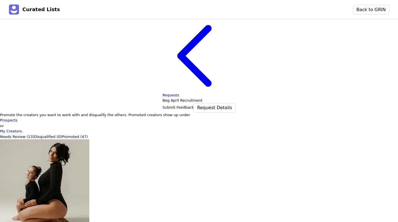
type input "9/"
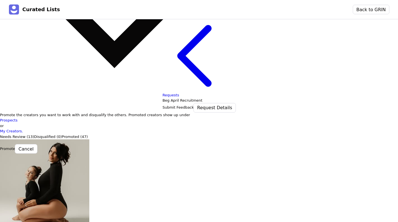
click at [15, 147] on button "Promote" at bounding box center [7, 149] width 15 height 6
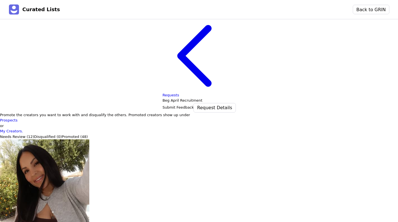
type input "9/"
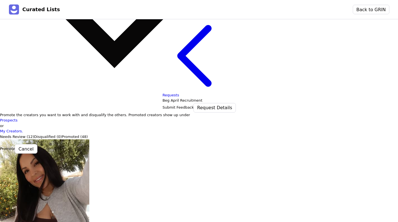
click at [15, 147] on button "Promote" at bounding box center [7, 149] width 15 height 6
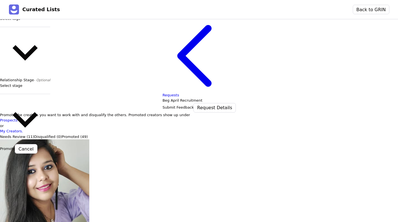
click at [44, 27] on div at bounding box center [25, 24] width 50 height 6
type input "9/"
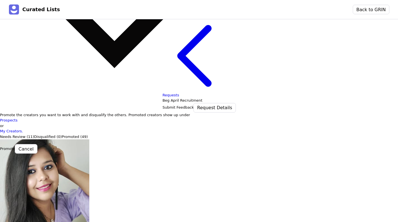
click at [21, 151] on footer "Promote Cancel" at bounding box center [114, 148] width 229 height 9
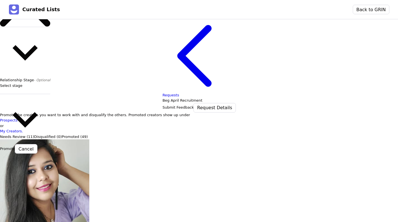
click at [15, 146] on button "Promote" at bounding box center [7, 149] width 15 height 6
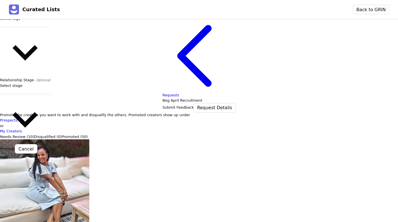
click at [28, 21] on div "Select tags" at bounding box center [25, 19] width 50 height 6
type input "9/"
click at [15, 146] on button "Promote" at bounding box center [7, 149] width 15 height 6
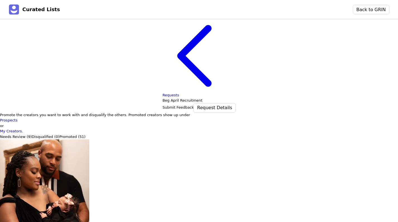
type input "9/"
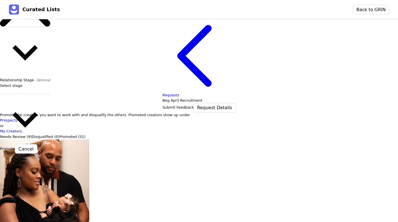
click at [15, 147] on button "Promote" at bounding box center [7, 149] width 15 height 6
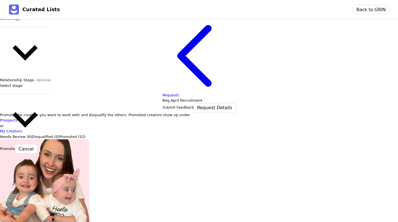
click at [41, 27] on div at bounding box center [25, 24] width 50 height 6
type input "9/"
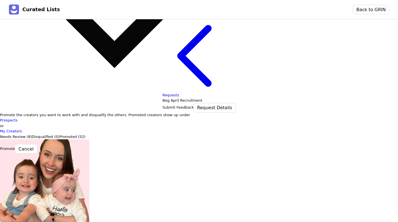
click at [15, 146] on button "Promote" at bounding box center [7, 149] width 15 height 6
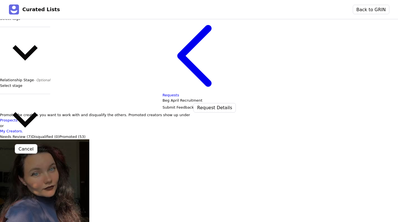
click at [41, 27] on div at bounding box center [25, 24] width 50 height 6
type input "9/"
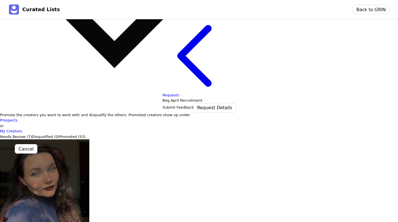
click at [15, 147] on button "Promote" at bounding box center [7, 149] width 15 height 6
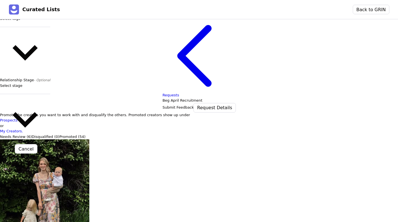
click at [40, 27] on div at bounding box center [25, 24] width 50 height 6
type input "9/"
click at [15, 147] on button "Promote" at bounding box center [7, 149] width 15 height 6
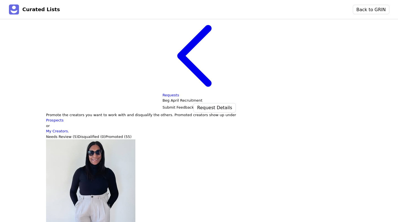
type input "9/"
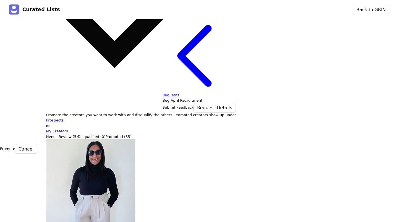
click at [15, 148] on button "Promote" at bounding box center [7, 149] width 15 height 6
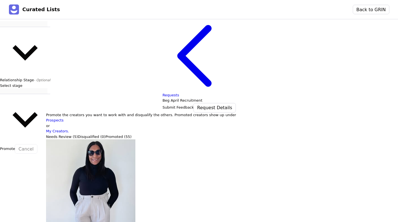
scroll to position [0, 0]
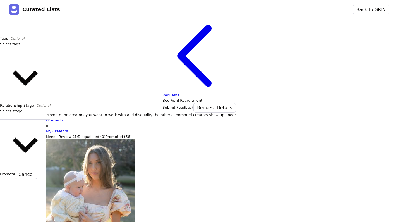
click at [32, 52] on div at bounding box center [25, 50] width 50 height 6
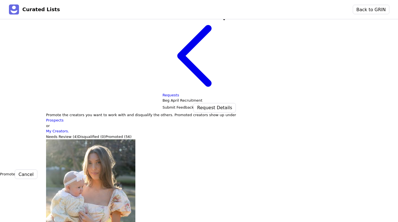
type input "9/"
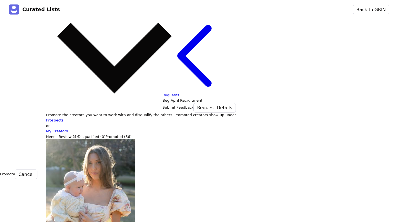
click at [15, 172] on button "Promote" at bounding box center [7, 174] width 15 height 6
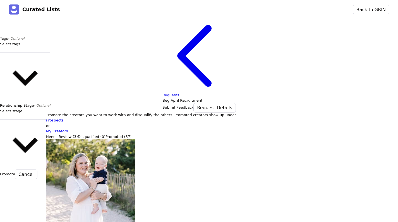
click at [33, 52] on div at bounding box center [25, 50] width 50 height 6
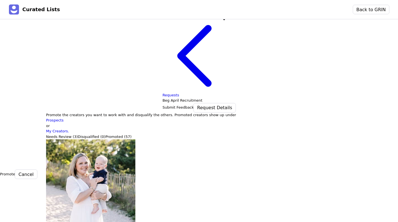
type input "9/"
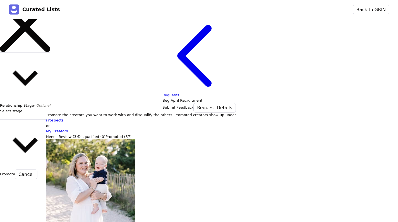
click at [15, 172] on button "Promote" at bounding box center [7, 174] width 15 height 6
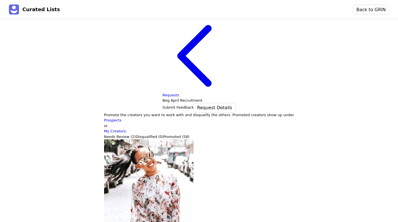
type input "9/"
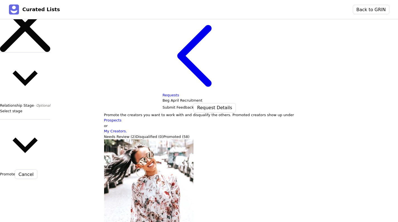
click at [15, 171] on button "Promote" at bounding box center [7, 174] width 15 height 6
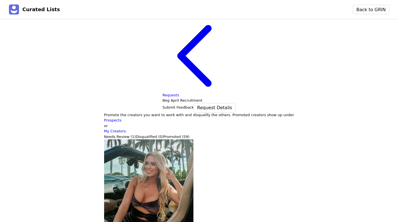
type input "9/"
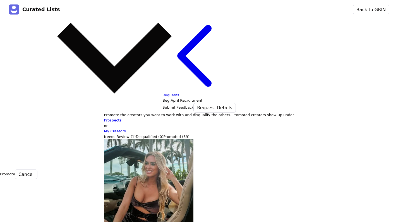
click at [25, 170] on footer "Promote Cancel" at bounding box center [114, 174] width 229 height 9
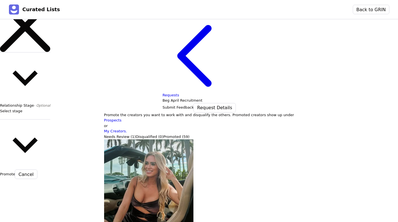
click at [15, 171] on button "Promote" at bounding box center [7, 174] width 15 height 6
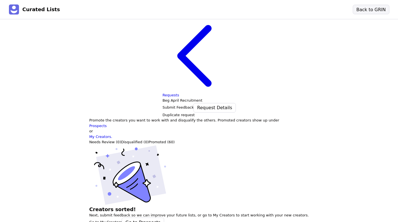
click at [363, 8] on button "Back to GRIN" at bounding box center [371, 9] width 36 height 9
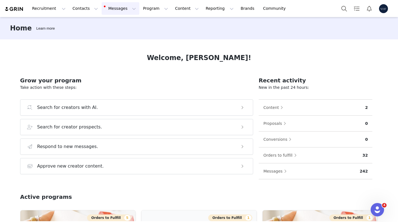
click at [115, 12] on button "Messages Messages" at bounding box center [121, 8] width 38 height 13
click at [137, 15] on div "Recruitment Recruitment Creator Search Curated Lists Landing Pages Web Extensio…" at bounding box center [199, 8] width 398 height 17
click at [75, 8] on button "Contacts Contacts" at bounding box center [85, 8] width 32 height 13
click at [80, 34] on p "Prospects" at bounding box center [79, 35] width 19 height 6
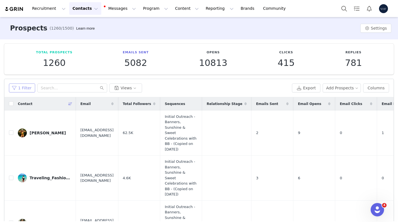
click at [20, 91] on button "1 Filter" at bounding box center [22, 87] width 26 height 9
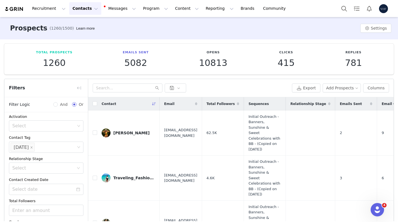
scroll to position [50, 0]
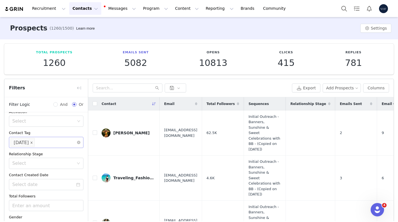
click at [33, 143] on icon "icon: close" at bounding box center [31, 142] width 3 height 3
click at [43, 142] on div "Select" at bounding box center [43, 143] width 63 height 6
type input "9/30"
click at [41, 158] on li "[DATE]" at bounding box center [46, 153] width 75 height 9
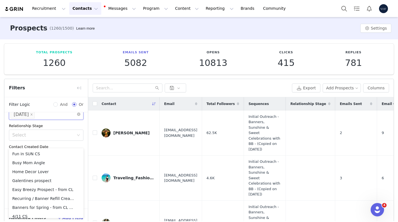
scroll to position [29, 0]
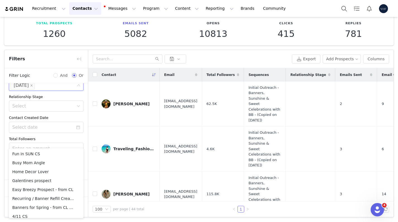
click at [56, 111] on div "Disqualified Select Owner Select Activation Select Contact Tag Select [DATE] Re…" at bounding box center [45, 92] width 83 height 174
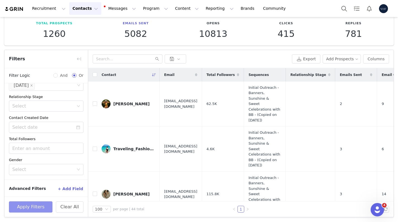
click at [38, 205] on button "Apply Filters" at bounding box center [31, 206] width 44 height 11
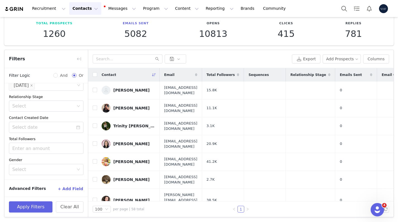
click at [97, 76] on div "Contact" at bounding box center [128, 74] width 63 height 13
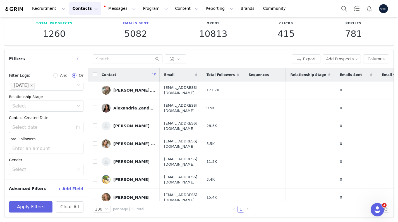
click at [80, 57] on button "button" at bounding box center [79, 58] width 9 height 9
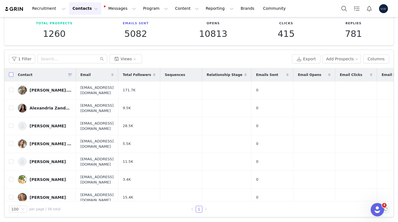
click at [11, 76] on input "checkbox" at bounding box center [11, 74] width 4 height 4
checkbox input "true"
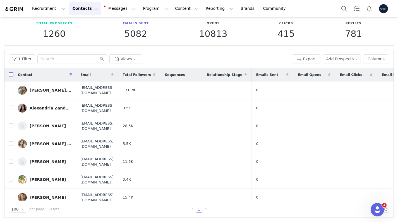
checkbox input "true"
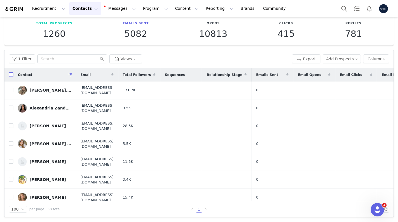
checkbox input "true"
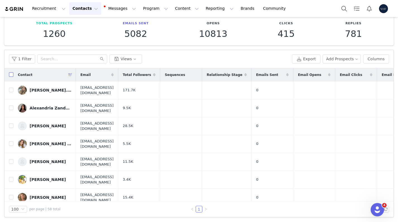
checkbox input "true"
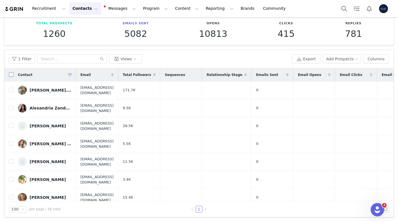
checkbox input "true"
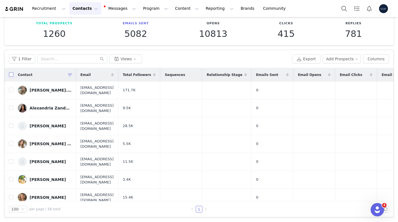
checkbox input "true"
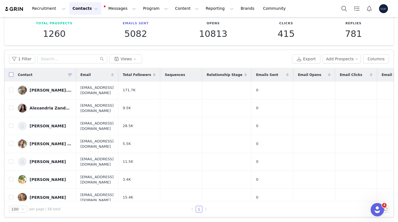
checkbox input "true"
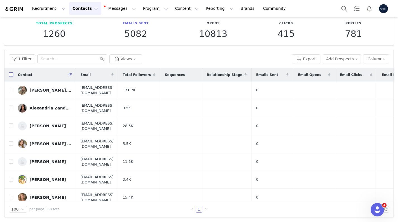
checkbox input "true"
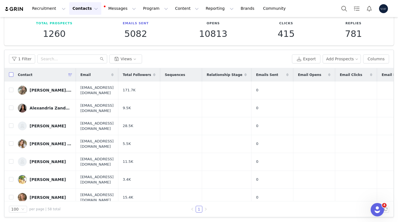
checkbox input "true"
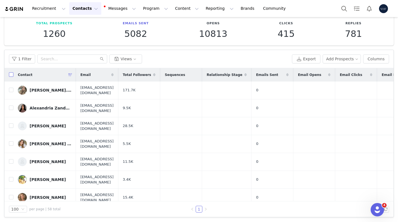
checkbox input "true"
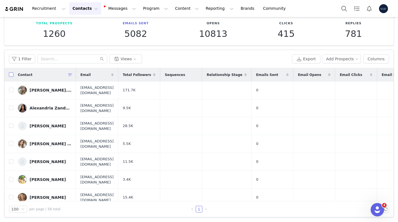
checkbox input "true"
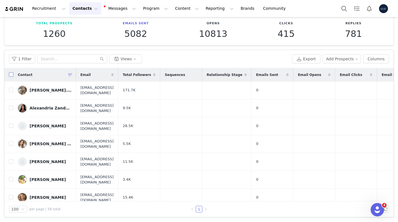
checkbox input "true"
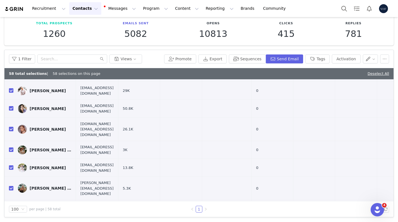
scroll to position [814, 0]
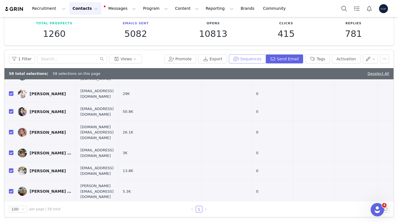
click at [247, 59] on button "Sequences" at bounding box center [247, 58] width 37 height 9
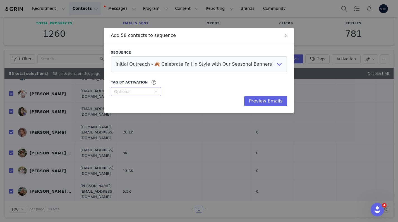
click at [148, 90] on div "Optional" at bounding box center [132, 92] width 37 height 6
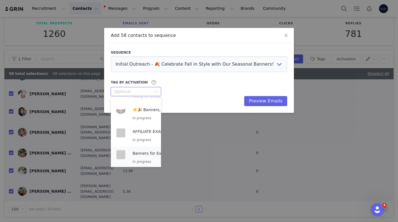
scroll to position [0, 0]
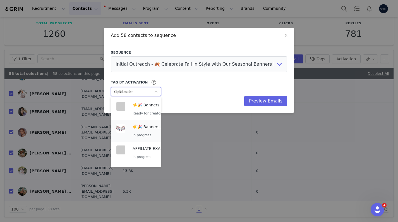
type input "celebrate"
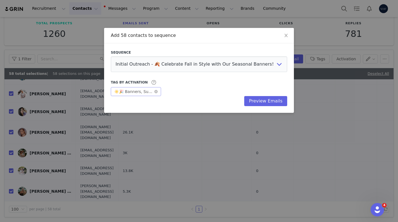
click at [143, 92] on div "☀️🎉 Banners, Sunshine & Sweet Celebrations with Birthday [PERSON_NAME] ☀️🌈" at bounding box center [134, 91] width 40 height 8
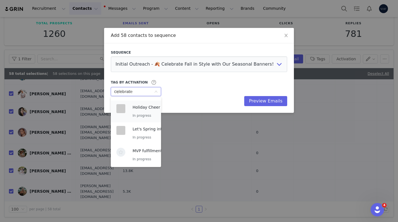
scroll to position [477, 0]
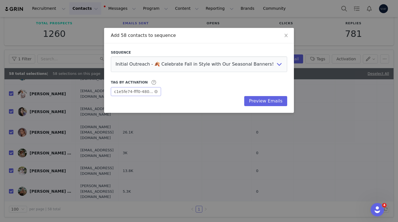
click at [136, 88] on div "c1e5fe74-fff0-480a-a658-90f2f187940c" at bounding box center [134, 91] width 40 height 8
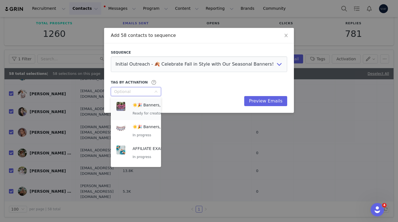
click at [148, 102] on p "☀️🎉 Banners, Sunshine & Summer with Birthday [PERSON_NAME] ☀️🌈" at bounding box center [163, 105] width 61 height 6
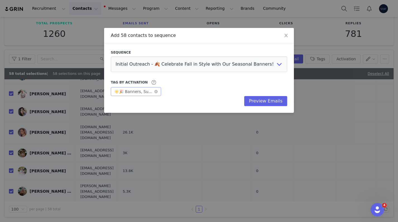
drag, startPoint x: 294, startPoint y: 112, endPoint x: 318, endPoint y: 137, distance: 34.7
click at [318, 137] on div "Add 58 contacts to sequence Sequence Initial Outreach - 🍂 Celebrate Fall in Sty…" at bounding box center [199, 111] width 398 height 222
click at [139, 94] on div "☀️🎉 Banners, Sunshine & Summer with Birthday [PERSON_NAME] ☀️🌈" at bounding box center [134, 91] width 40 height 8
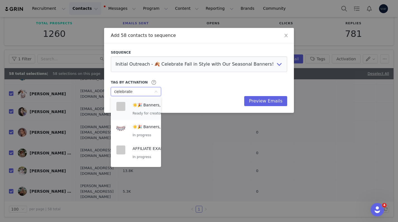
type input "celebrate"
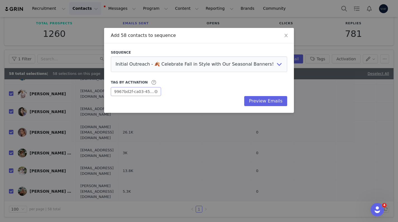
click at [129, 92] on div "9967bd2f-ca03-45b0-ab9d-be3b8cc43cc4" at bounding box center [134, 91] width 40 height 8
click at [136, 91] on input "celebrate" at bounding box center [134, 91] width 40 height 8
click at [136, 91] on input "celeb" at bounding box center [134, 91] width 40 height 8
click at [136, 104] on icon at bounding box center [136, 107] width 18 height 10
type input "c"
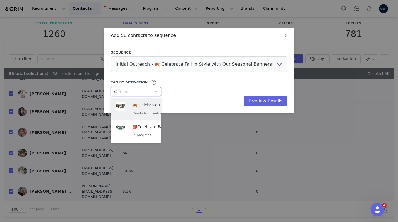
type input "ce"
click at [144, 110] on div "🍂 Celebrate Fall in Style with Our Seasonal Banners! Ready for creators" at bounding box center [163, 109] width 61 height 15
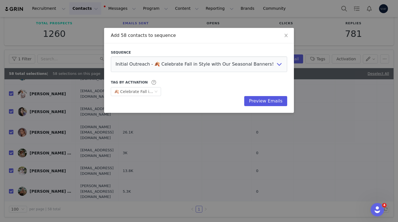
click at [280, 99] on button "Preview Emails" at bounding box center [265, 101] width 43 height 10
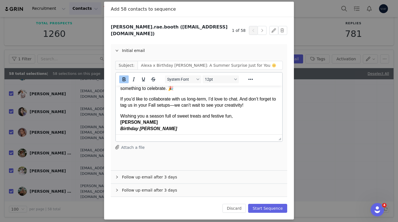
scroll to position [26, 0]
click at [270, 205] on button "Start Sequence" at bounding box center [267, 208] width 39 height 9
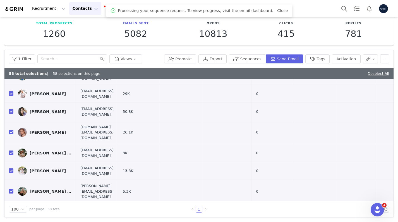
scroll to position [0, 0]
click at [100, 35] on div "Emails Sent 5082" at bounding box center [136, 30] width 76 height 18
click at [106, 9] on button "Messages Messages" at bounding box center [121, 8] width 38 height 13
click at [109, 36] on p "Inbox" at bounding box center [105, 35] width 11 height 6
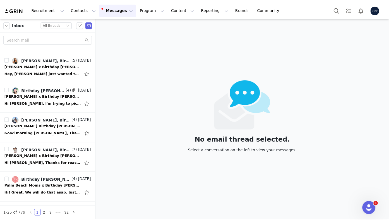
scroll to position [178, 0]
